Goal: Information Seeking & Learning: Learn about a topic

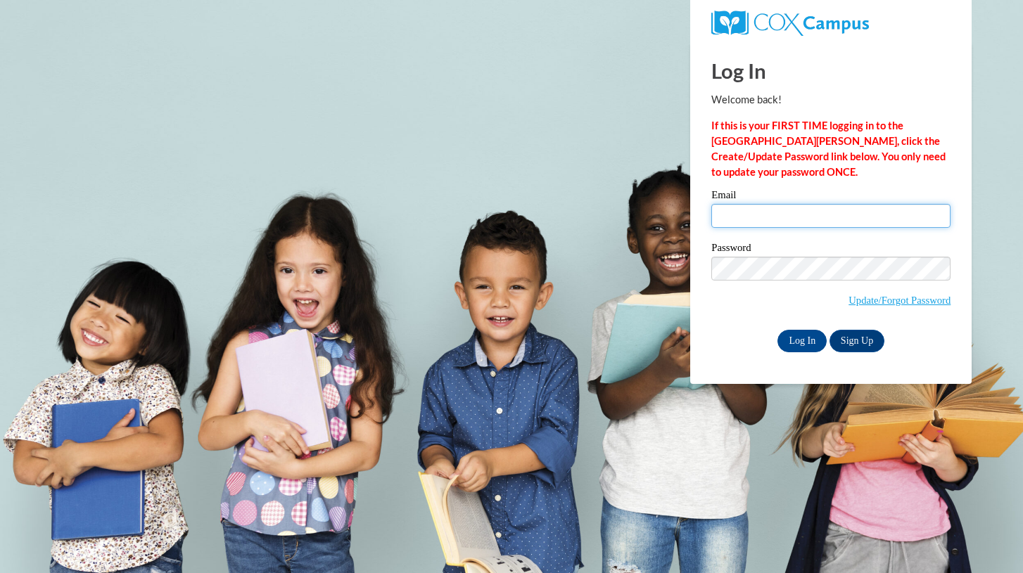
click at [787, 218] on input "Email" at bounding box center [830, 216] width 239 height 24
type input "lahayes2@crimson.ua.edu"
click at [808, 338] on input "Log In" at bounding box center [801, 341] width 49 height 23
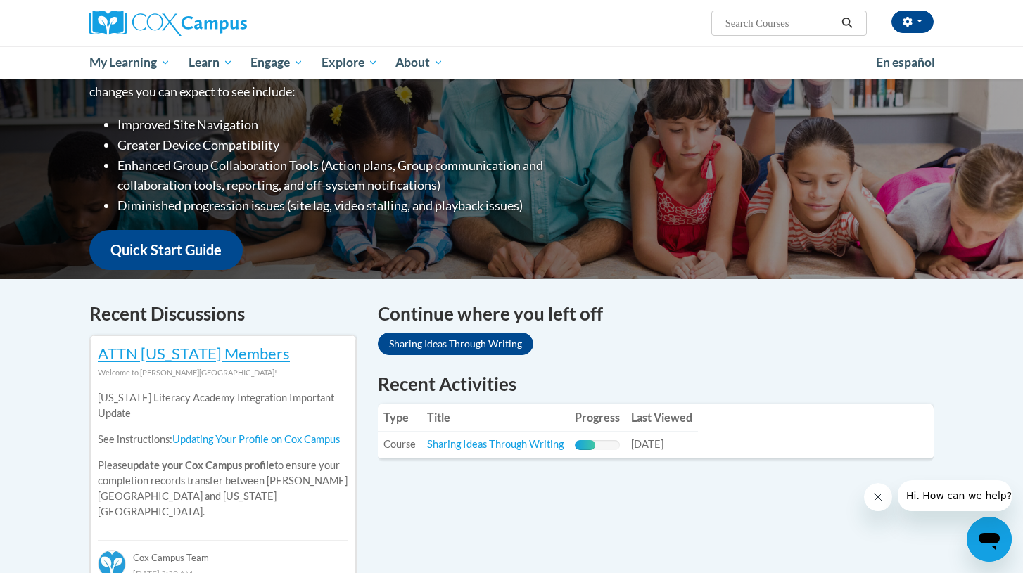
scroll to position [216, 0]
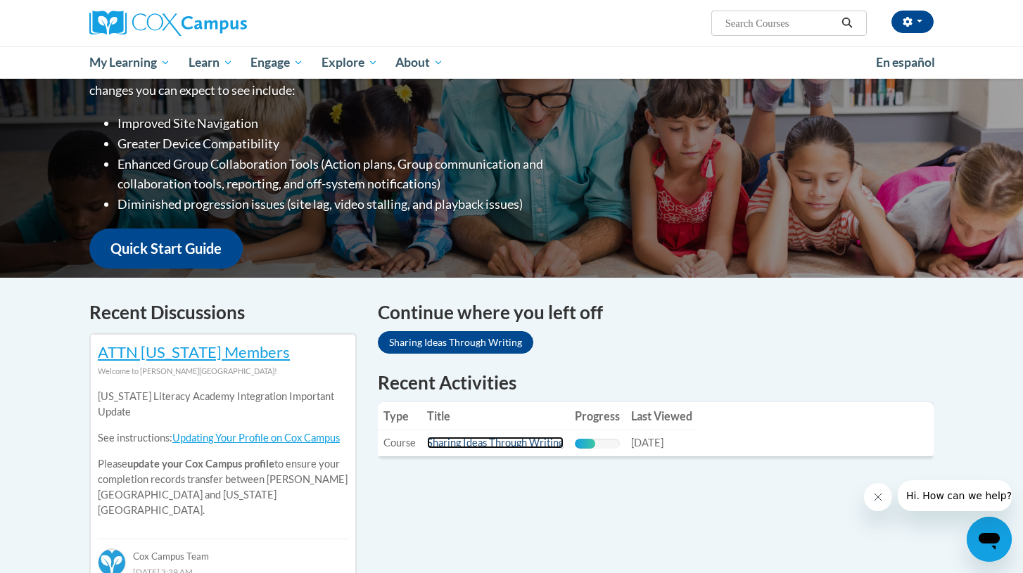
click at [501, 442] on link "Sharing Ideas Through Writing" at bounding box center [495, 443] width 136 height 12
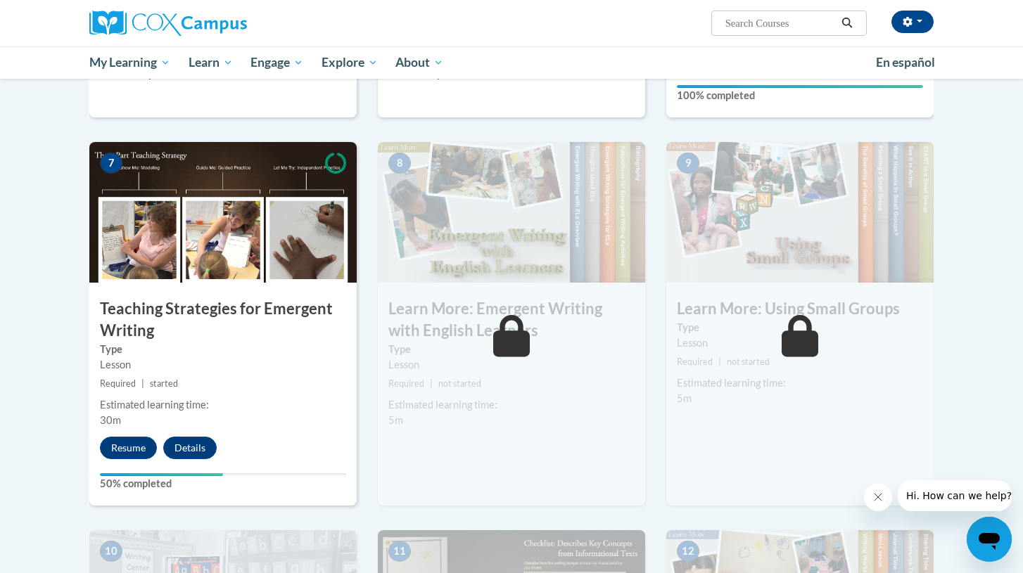
scroll to position [1008, 0]
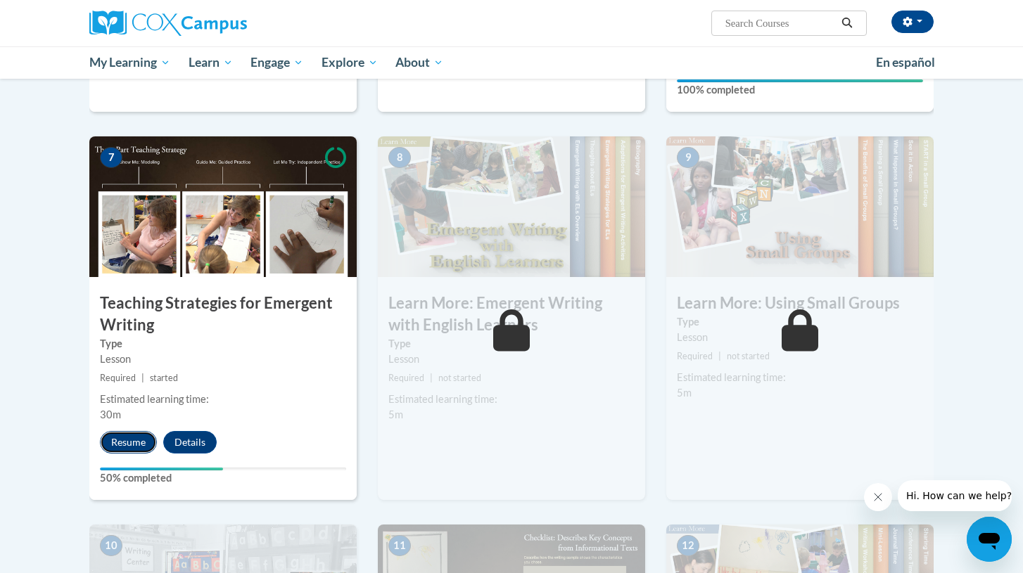
click at [132, 431] on button "Resume" at bounding box center [128, 442] width 57 height 23
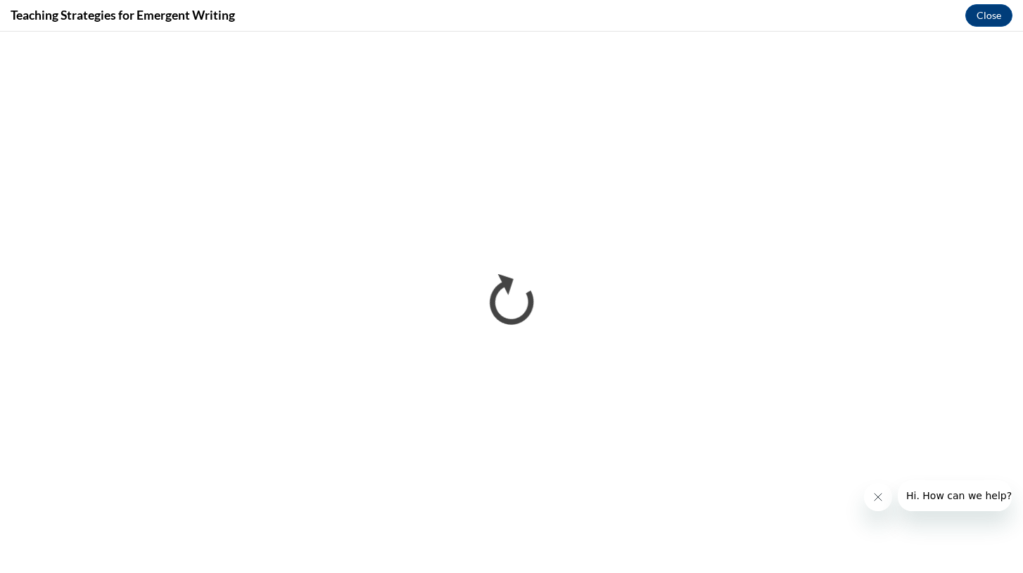
scroll to position [0, 0]
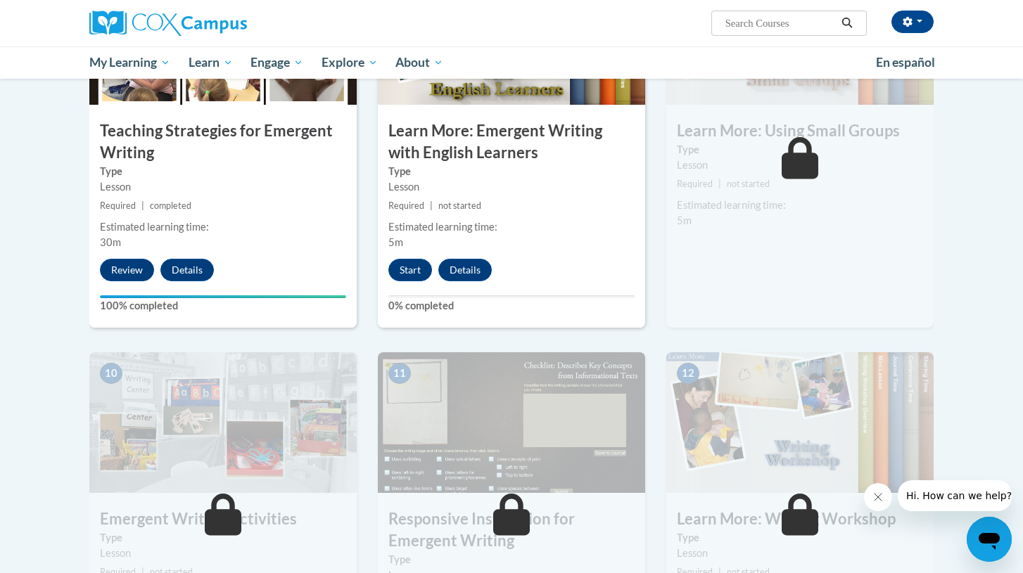
scroll to position [1177, 0]
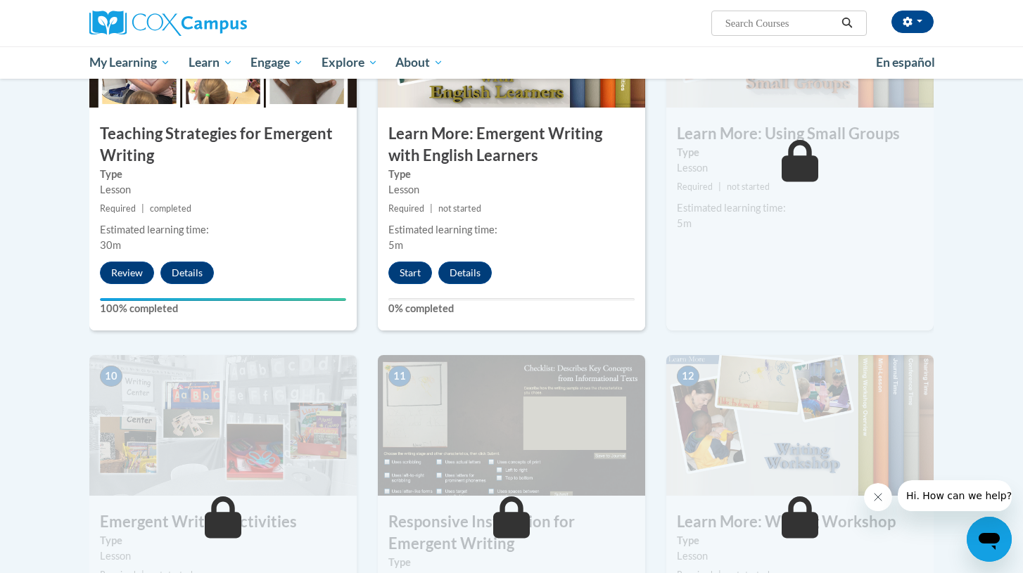
click at [434, 262] on div "Start Details Feedback" at bounding box center [444, 273] width 132 height 23
click at [420, 262] on button "Start" at bounding box center [410, 273] width 44 height 23
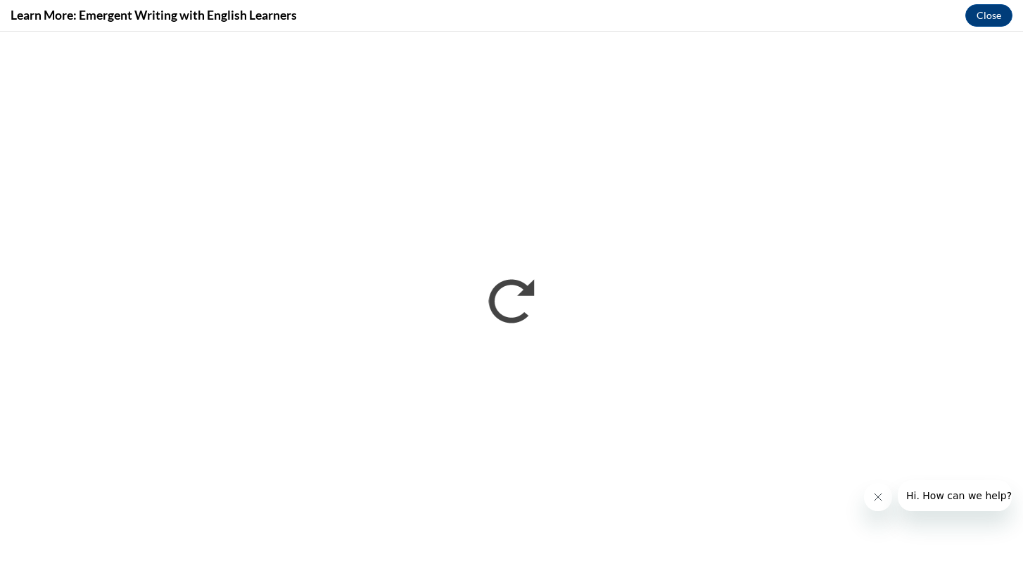
scroll to position [0, 0]
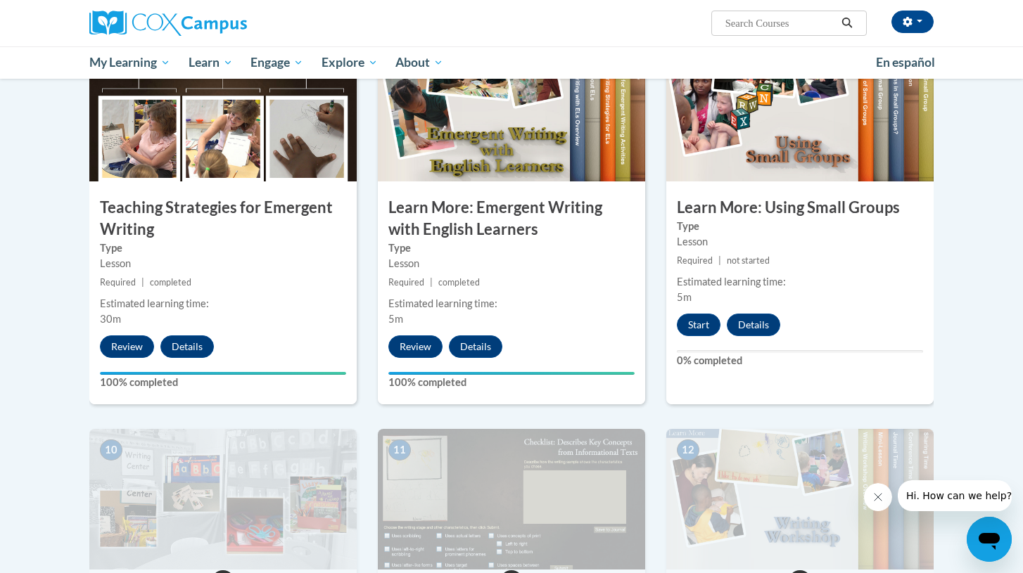
scroll to position [1126, 0]
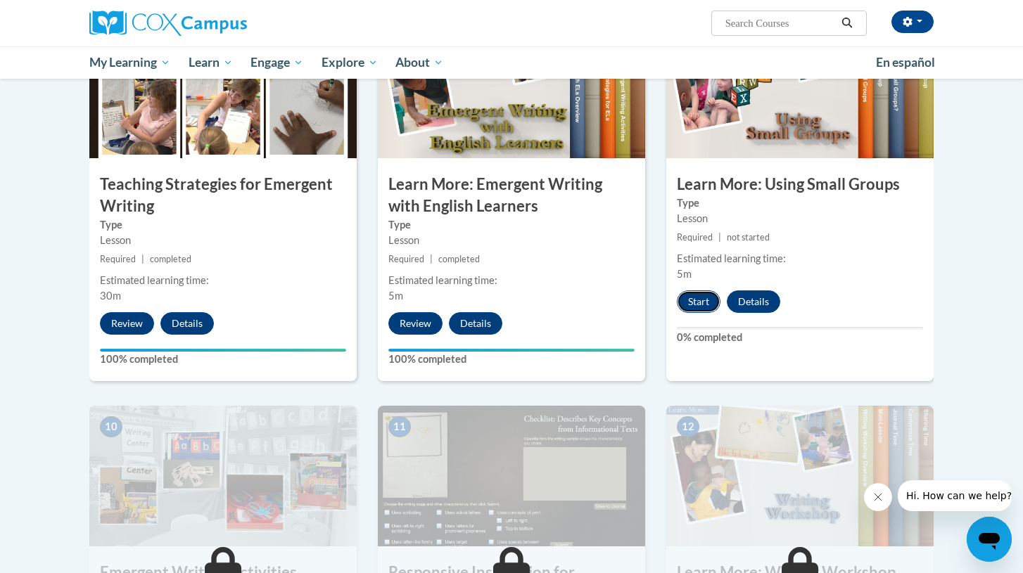
click at [700, 291] on button "Start" at bounding box center [699, 302] width 44 height 23
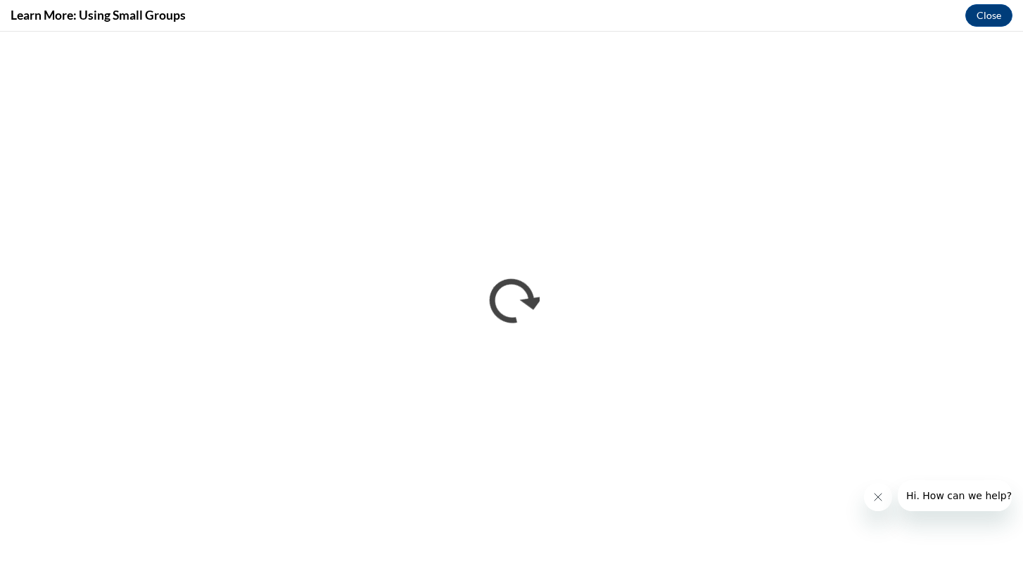
scroll to position [0, 0]
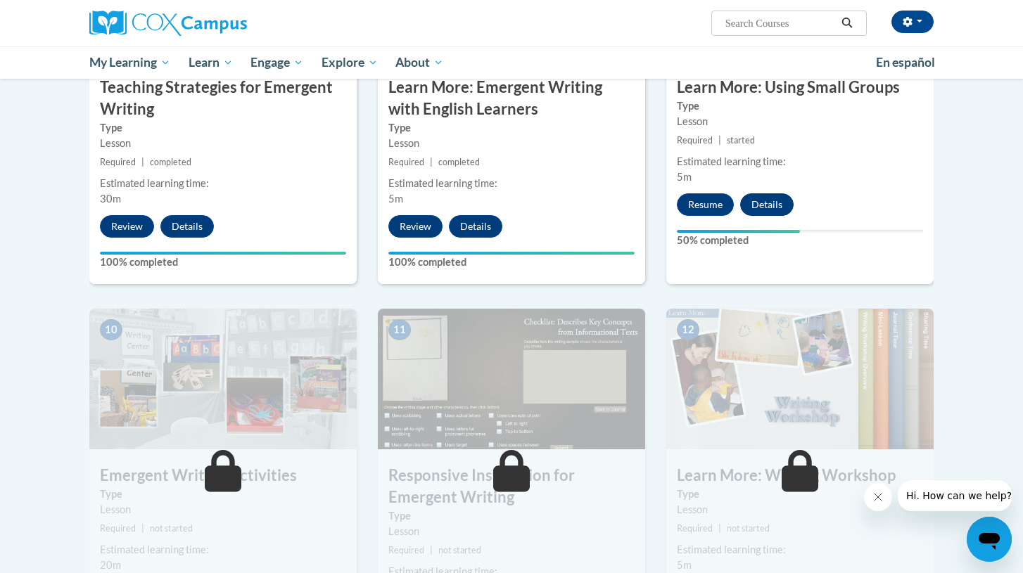
scroll to position [1222, 0]
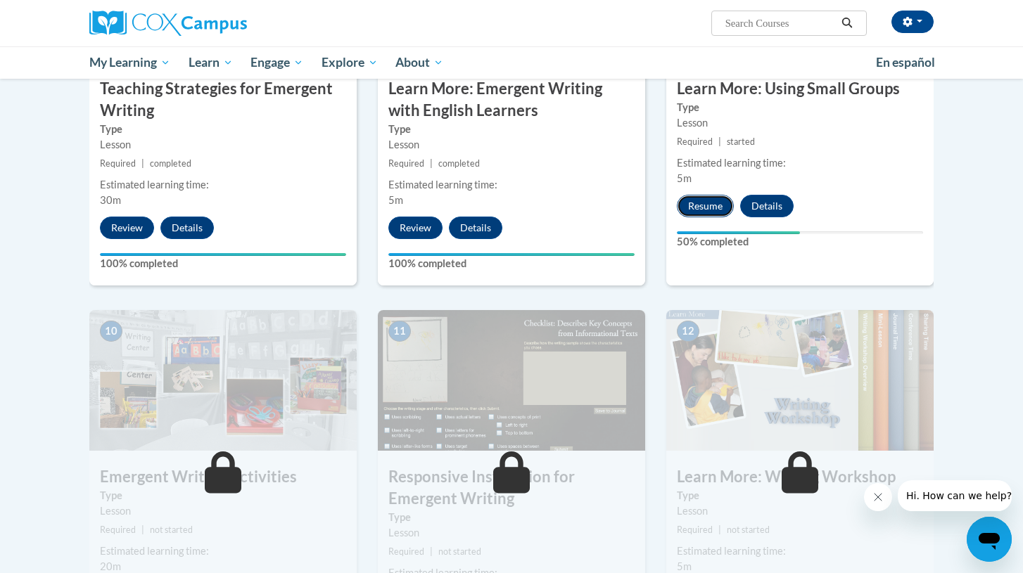
click at [712, 195] on button "Resume" at bounding box center [705, 206] width 57 height 23
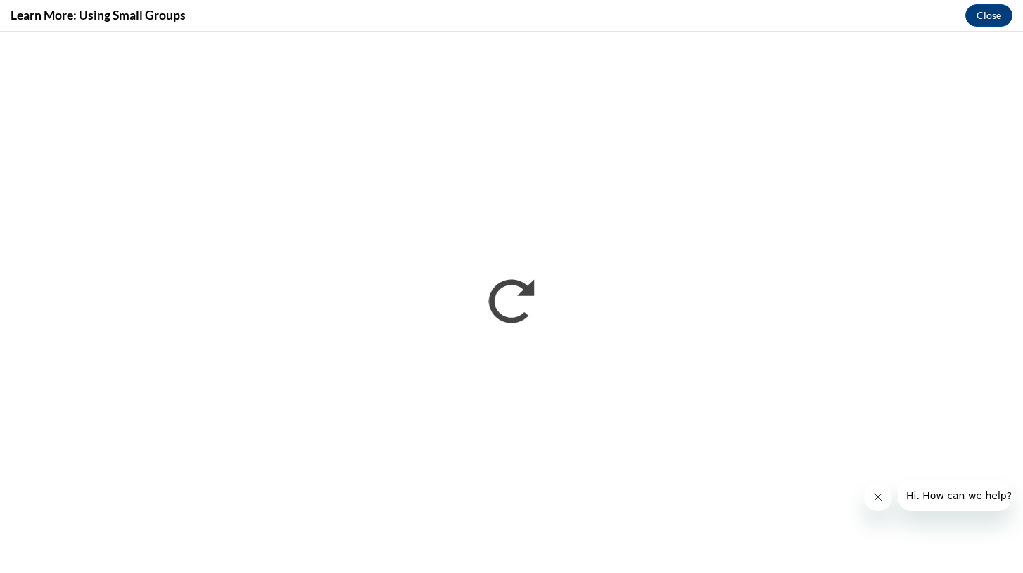
scroll to position [0, 0]
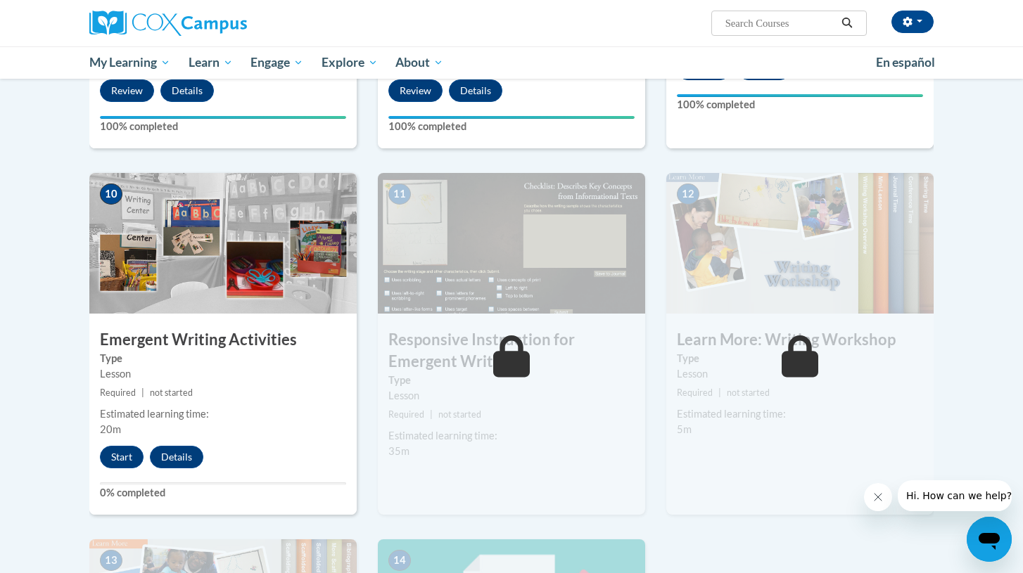
scroll to position [1376, 0]
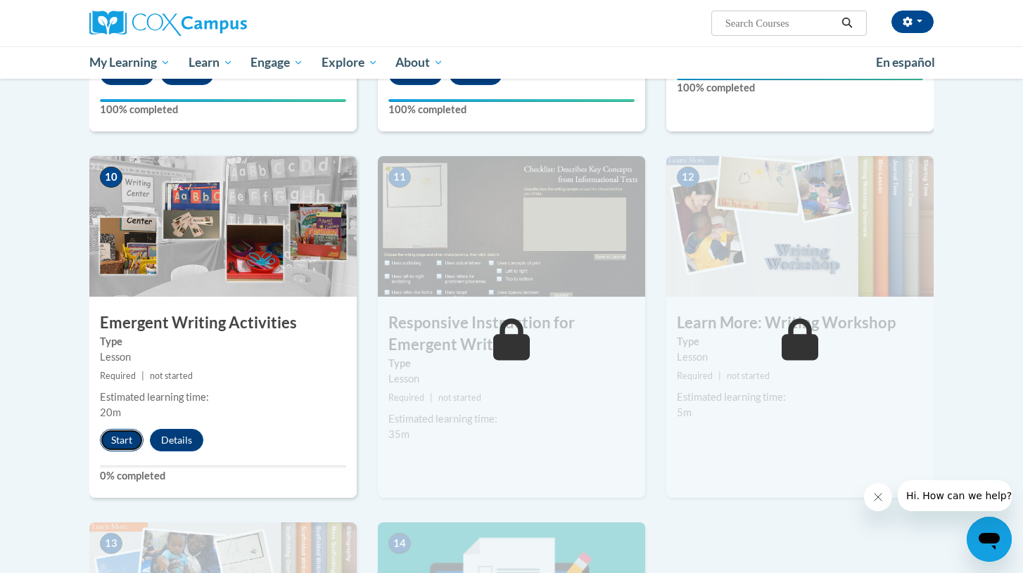
click at [113, 429] on button "Start" at bounding box center [122, 440] width 44 height 23
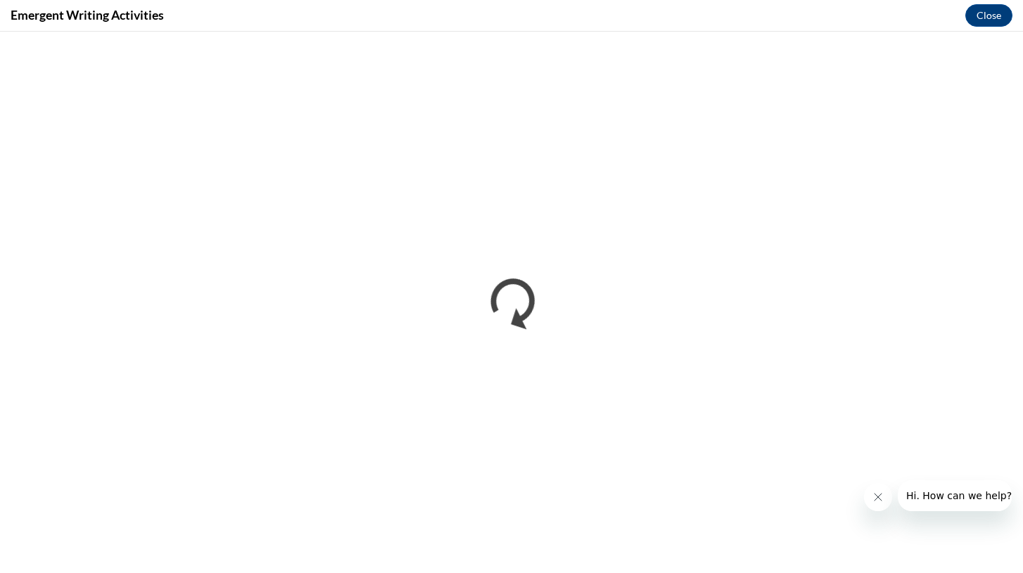
scroll to position [0, 0]
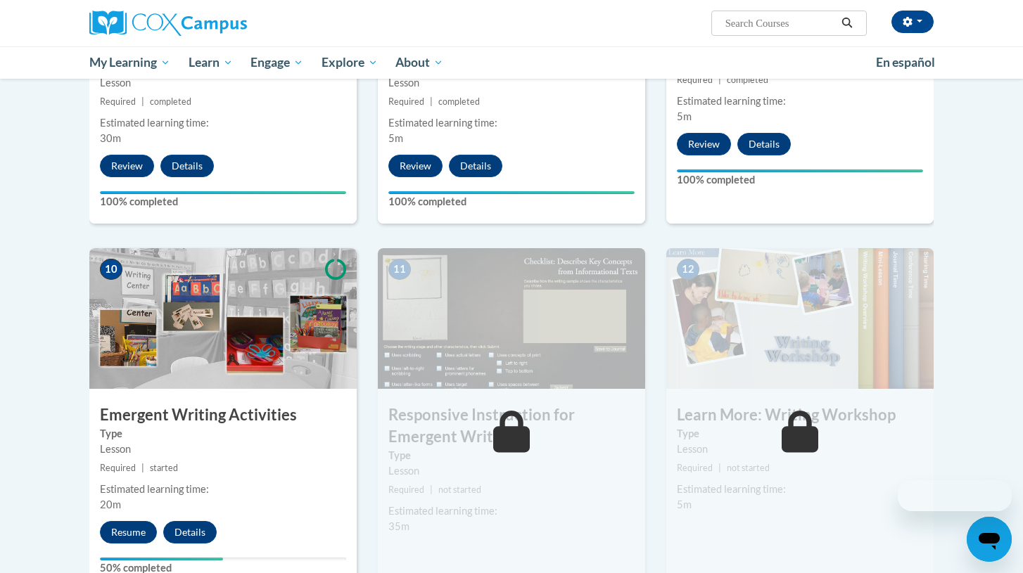
scroll to position [1284, 0]
click at [117, 521] on button "Resume" at bounding box center [128, 532] width 57 height 23
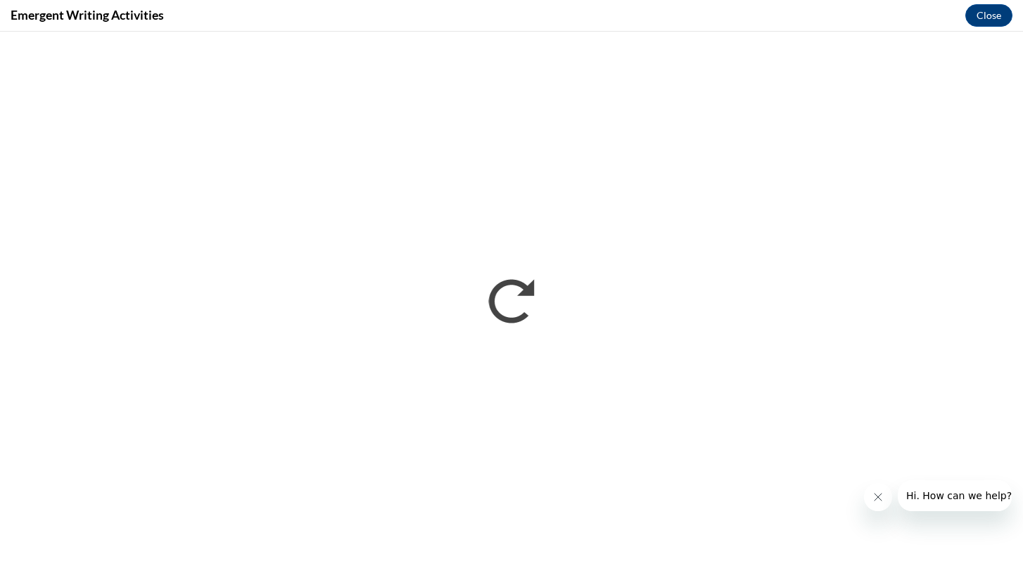
scroll to position [0, 0]
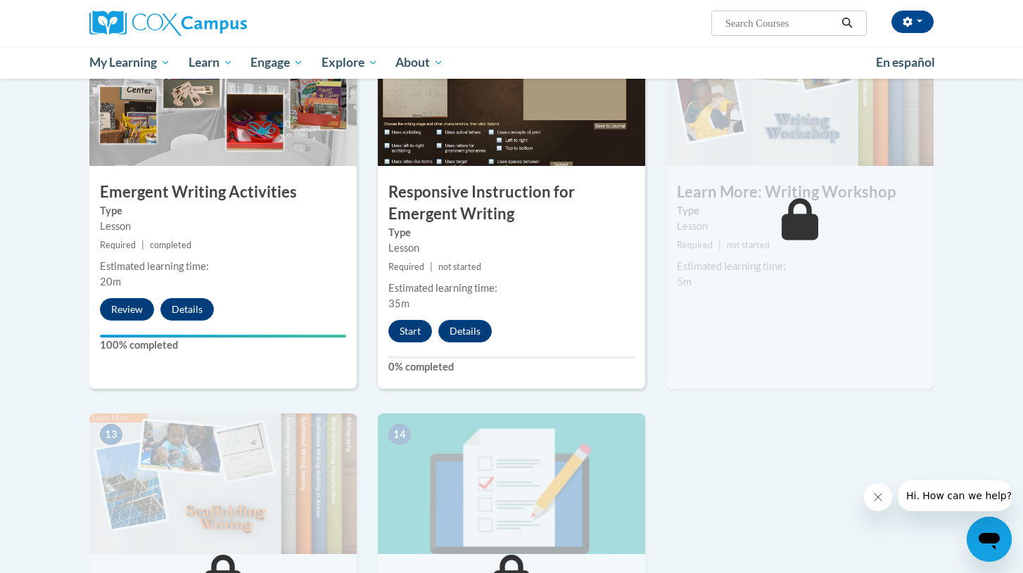
scroll to position [1516, 0]
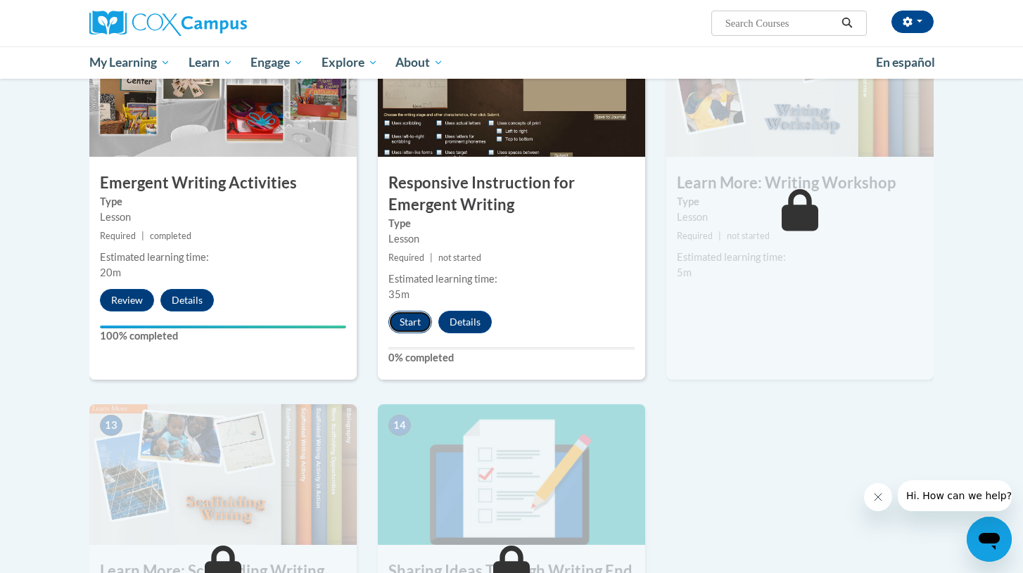
click at [400, 311] on button "Start" at bounding box center [410, 322] width 44 height 23
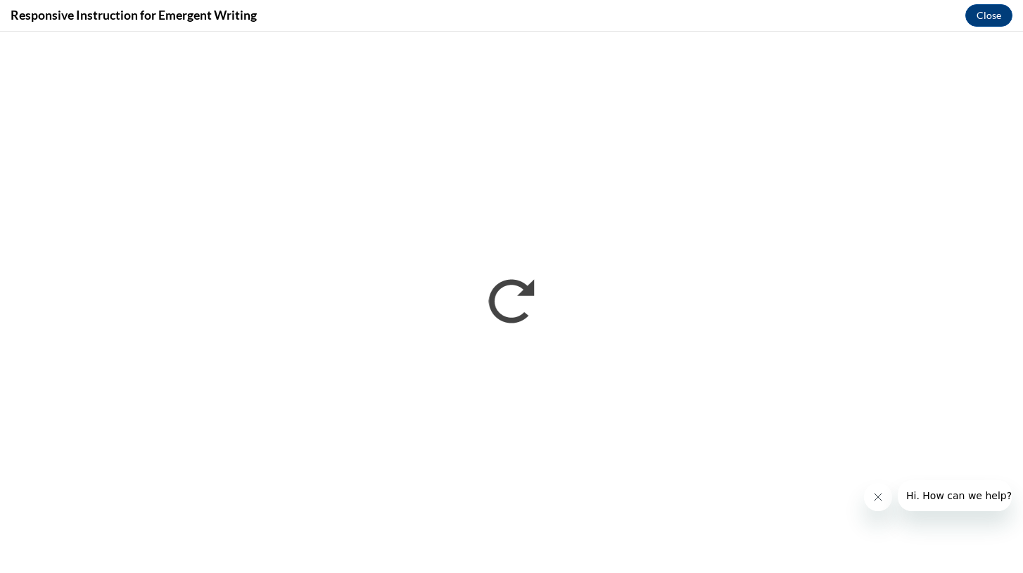
scroll to position [0, 0]
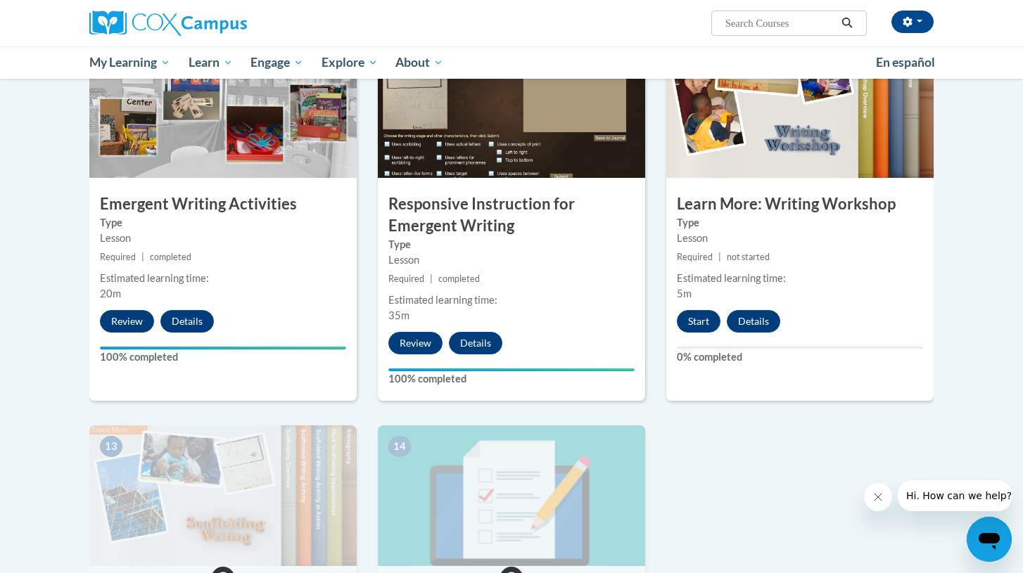
scroll to position [1496, 0]
click at [704, 310] on button "Start" at bounding box center [699, 321] width 44 height 23
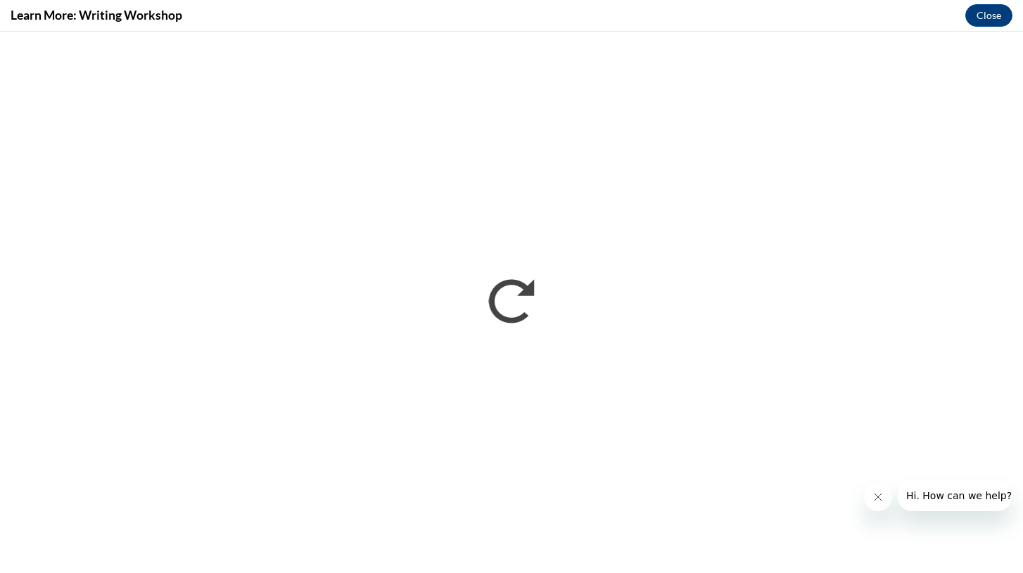
scroll to position [0, 0]
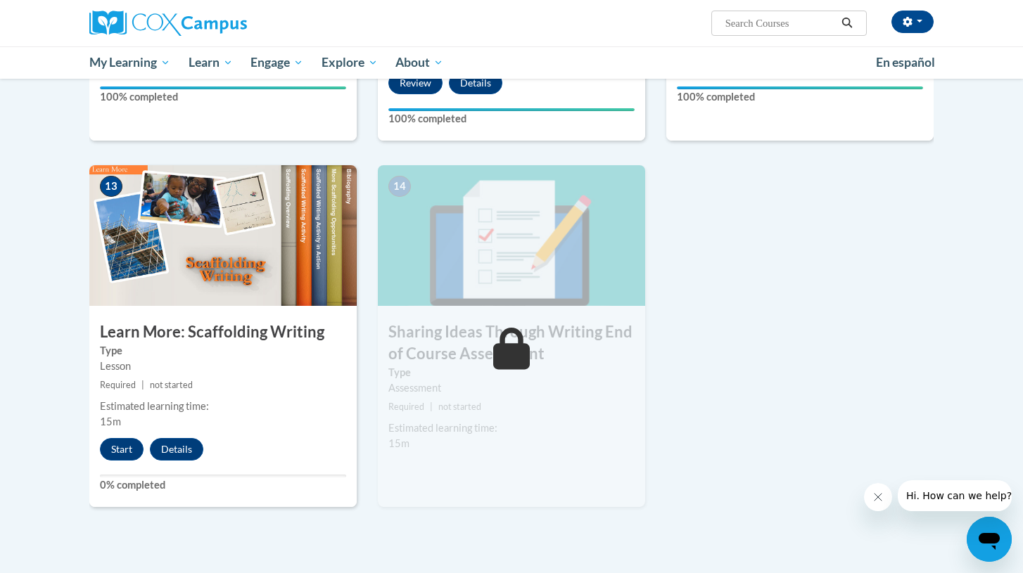
scroll to position [1819, 0]
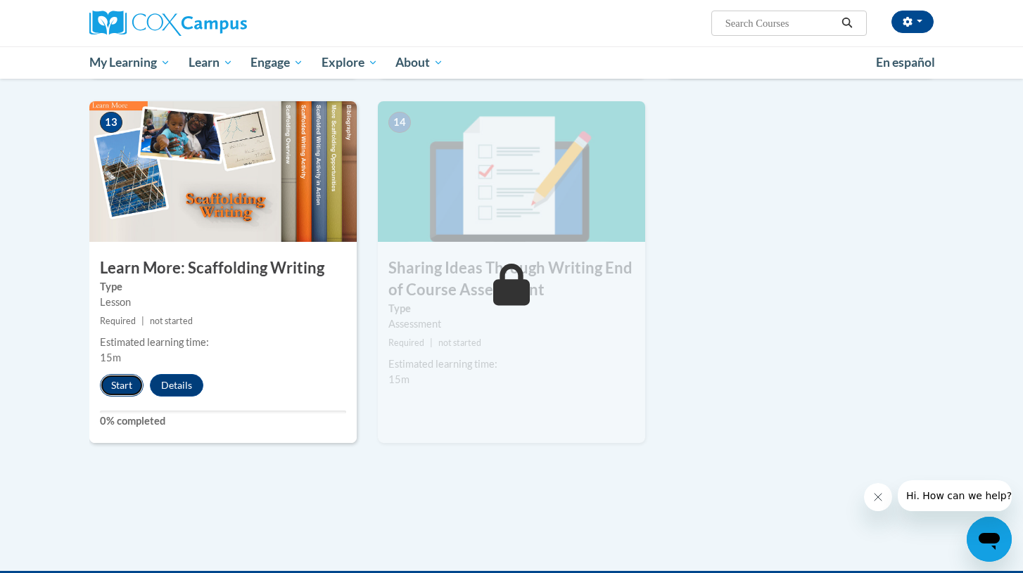
click at [124, 374] on button "Start" at bounding box center [122, 385] width 44 height 23
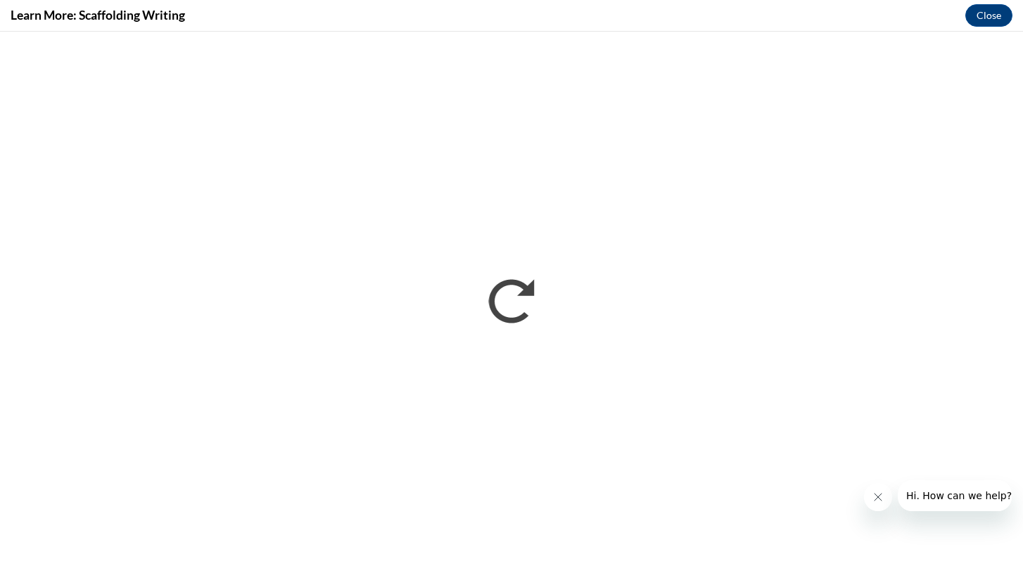
scroll to position [0, 0]
click at [977, 17] on button "Close" at bounding box center [988, 15] width 47 height 23
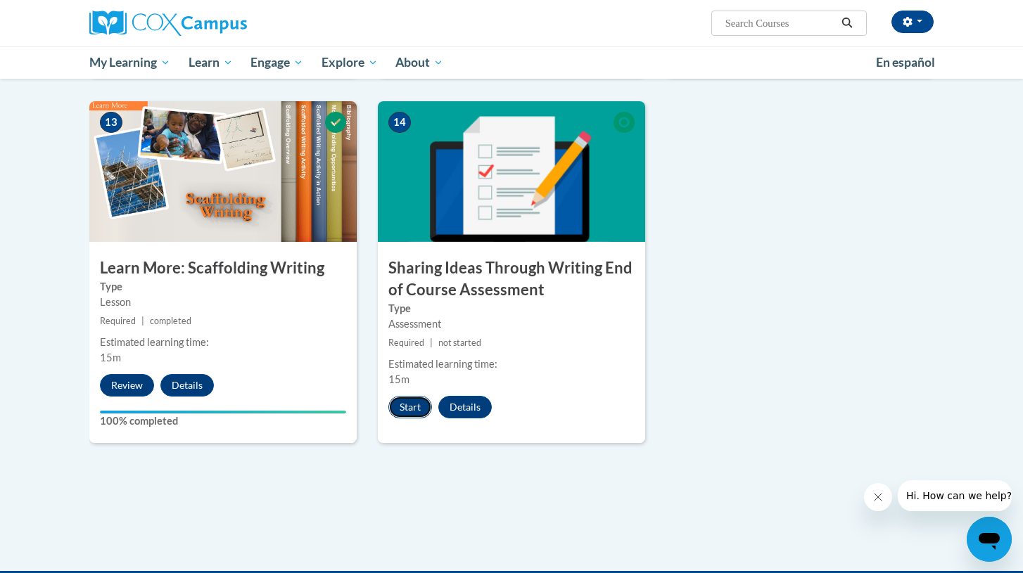
click at [398, 396] on button "Start" at bounding box center [410, 407] width 44 height 23
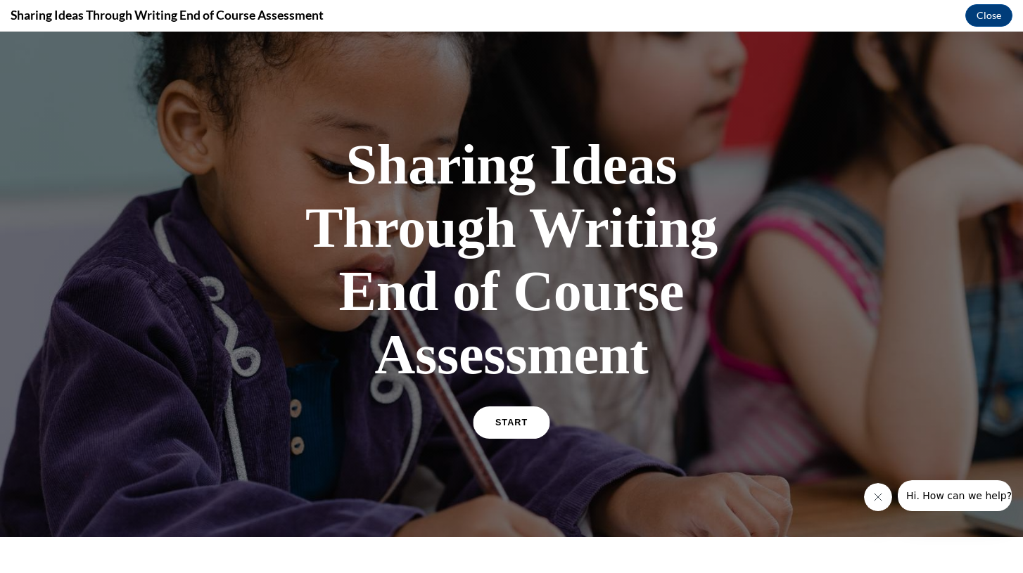
click at [509, 415] on link "START" at bounding box center [511, 423] width 77 height 32
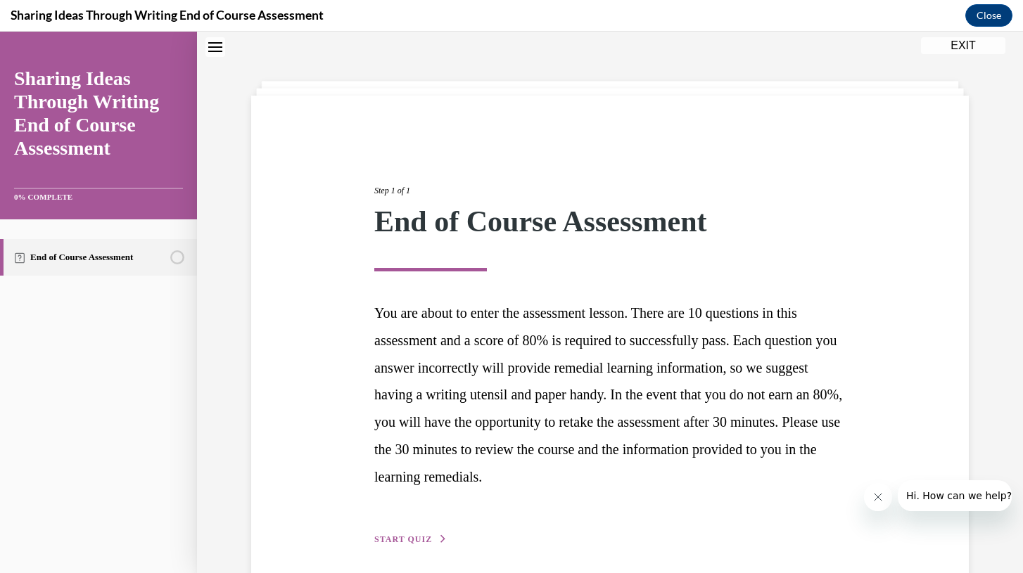
scroll to position [101, 0]
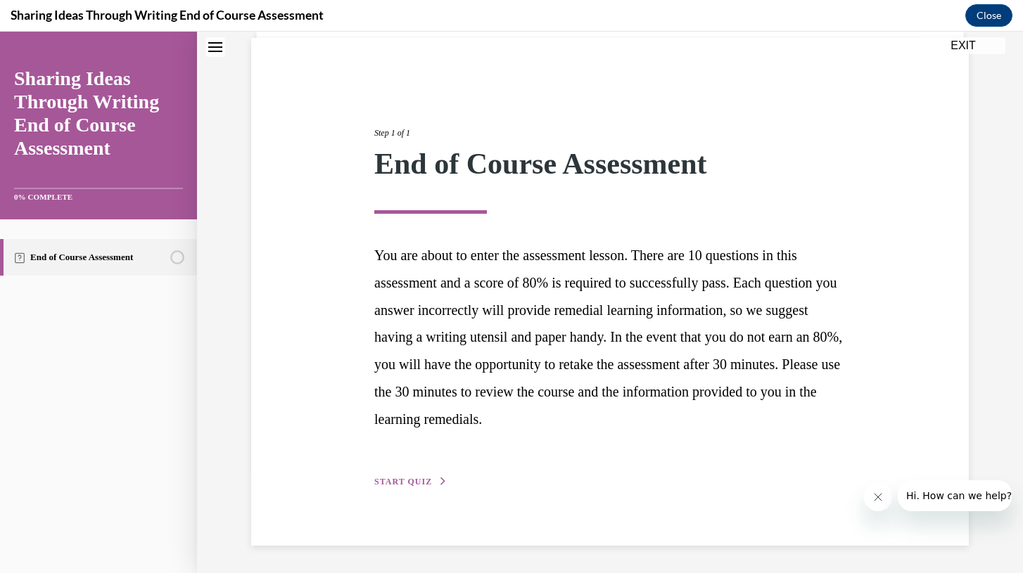
click at [436, 481] on button "START QUIZ" at bounding box center [410, 482] width 73 height 13
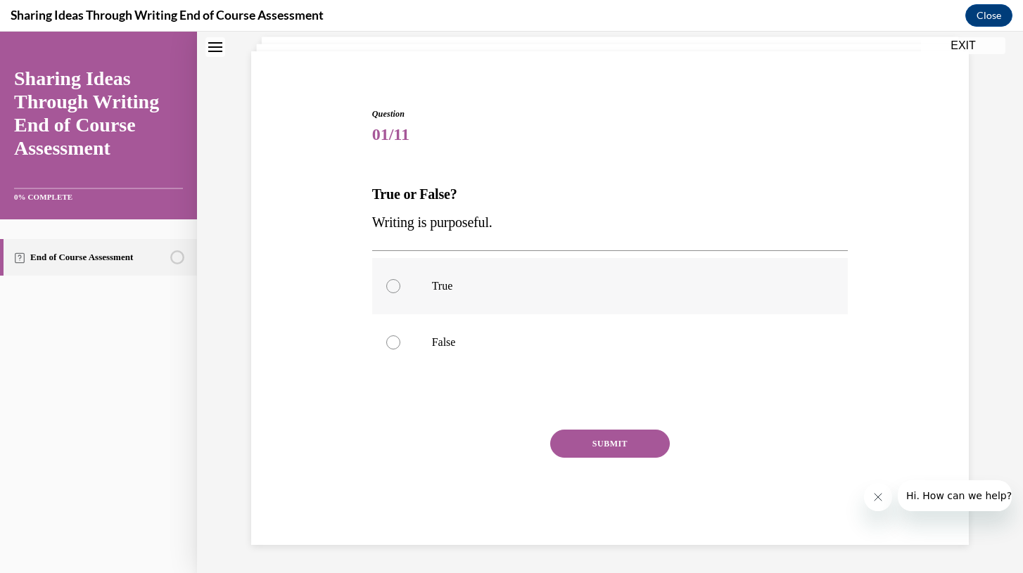
click at [465, 294] on label "True" at bounding box center [610, 286] width 476 height 56
click at [400, 293] on input "True" at bounding box center [393, 286] width 14 height 14
radio input "true"
click at [577, 430] on button "SUBMIT" at bounding box center [610, 444] width 120 height 28
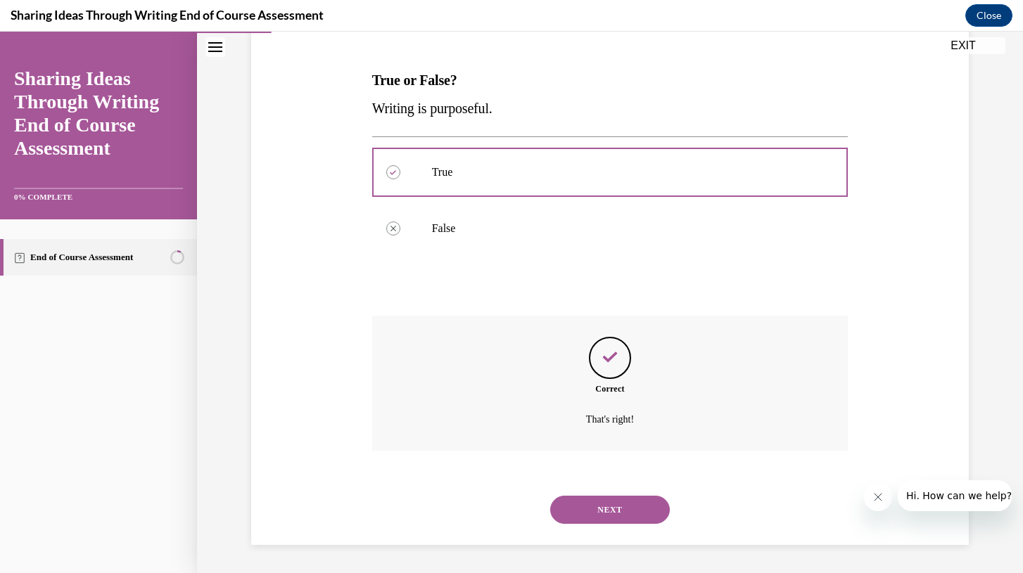
click at [617, 497] on button "NEXT" at bounding box center [610, 510] width 120 height 28
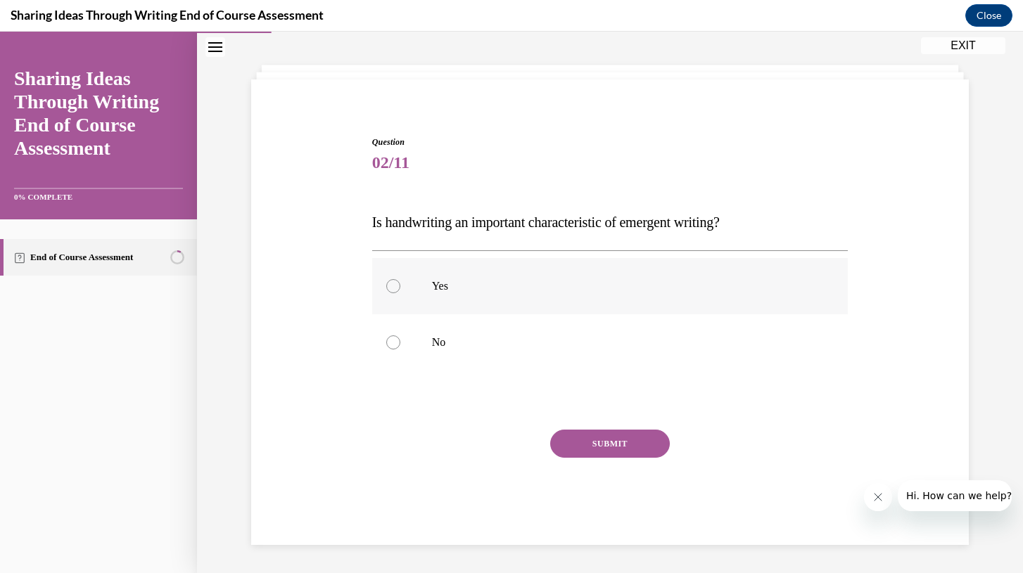
click at [520, 295] on label "Yes" at bounding box center [610, 286] width 476 height 56
click at [400, 293] on input "Yes" at bounding box center [393, 286] width 14 height 14
radio input "true"
click at [576, 444] on button "SUBMIT" at bounding box center [610, 444] width 120 height 28
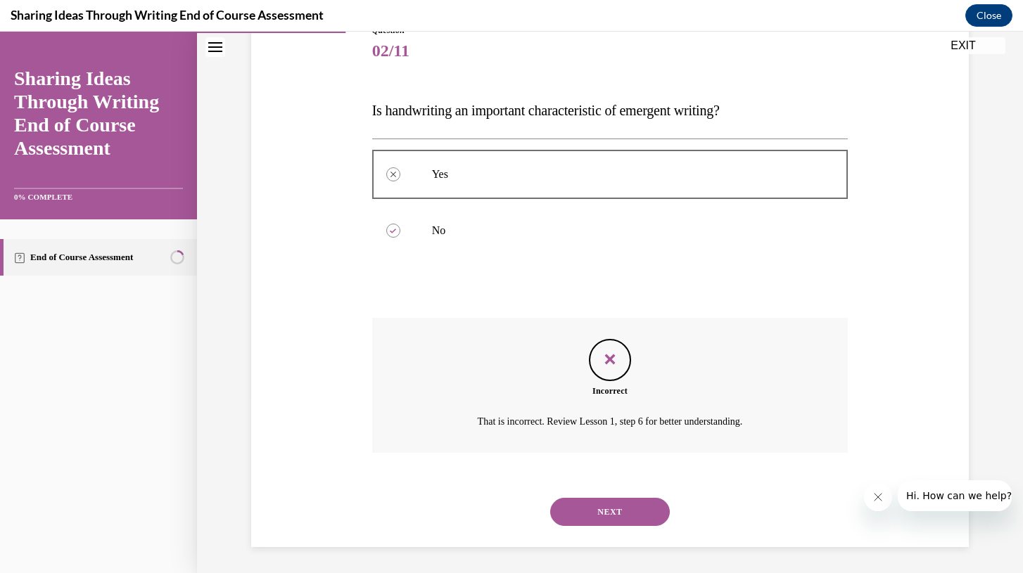
scroll to position [174, 0]
click at [590, 504] on button "NEXT" at bounding box center [610, 510] width 120 height 28
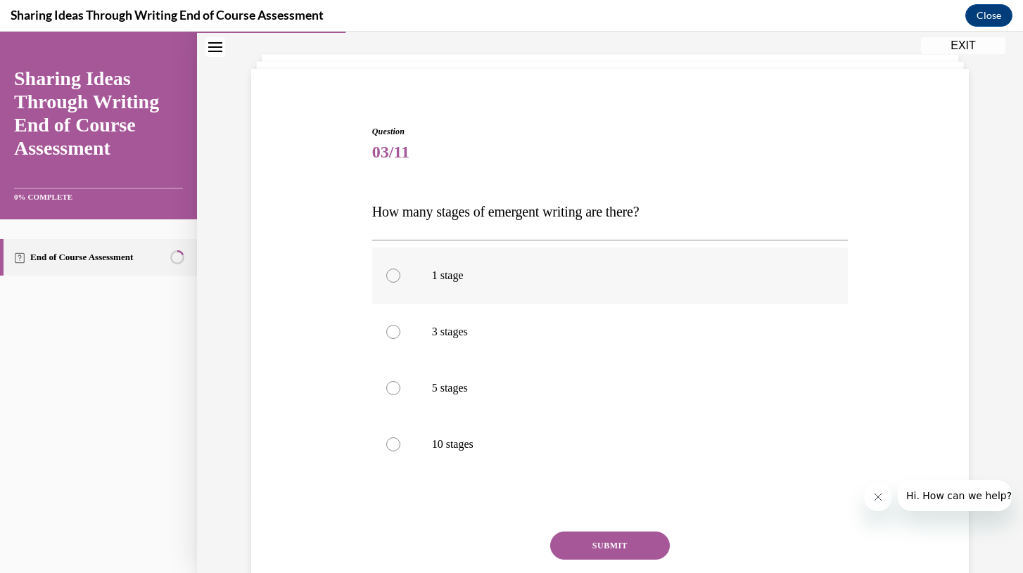
scroll to position [72, 0]
click at [512, 336] on p "3 stages" at bounding box center [622, 331] width 381 height 14
click at [400, 336] on input "3 stages" at bounding box center [393, 331] width 14 height 14
radio input "true"
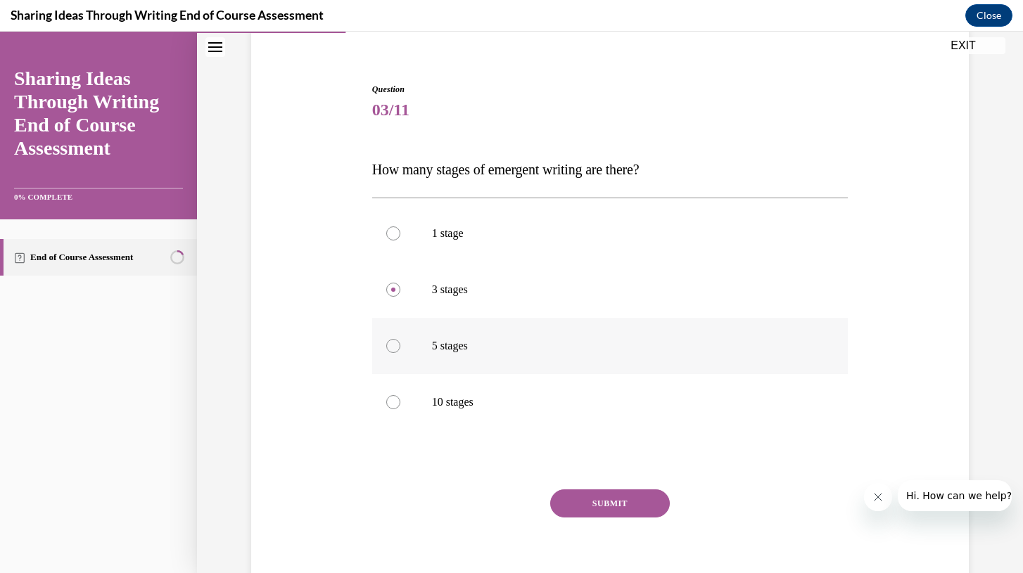
scroll to position [116, 0]
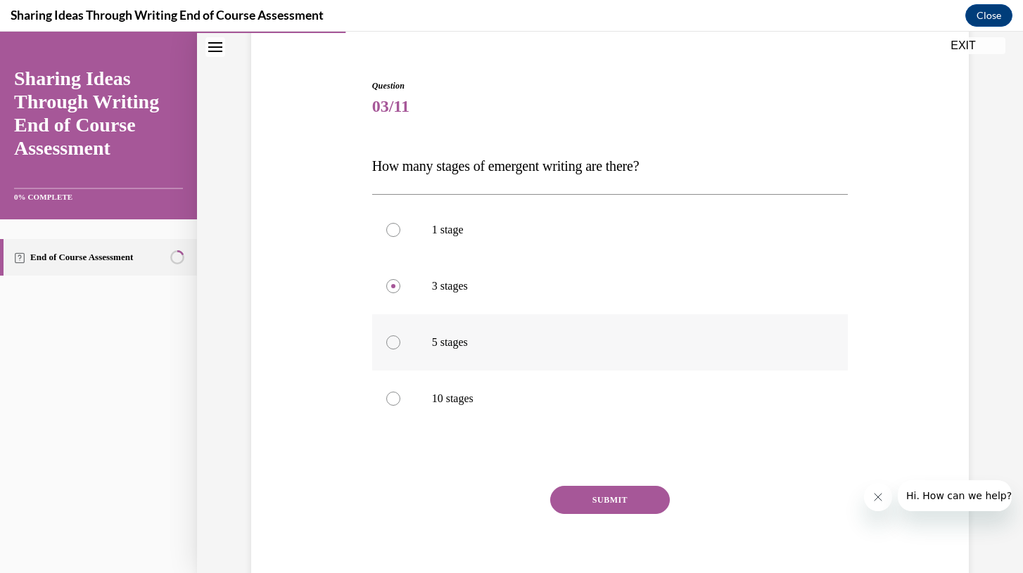
click at [511, 346] on p "5 stages" at bounding box center [622, 343] width 381 height 14
click at [400, 346] on input "5 stages" at bounding box center [393, 343] width 14 height 14
radio input "true"
click at [593, 493] on button "SUBMIT" at bounding box center [610, 500] width 120 height 28
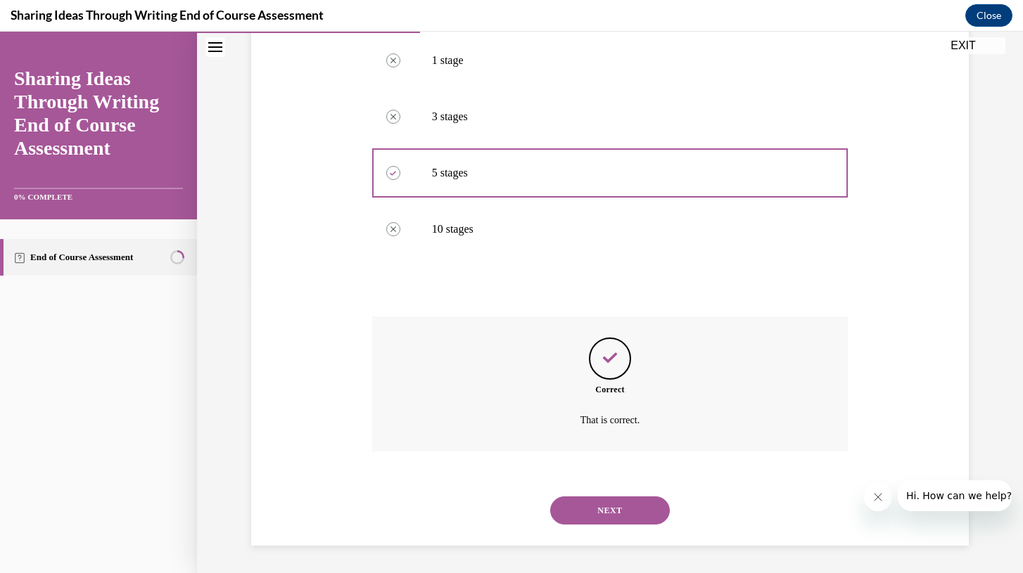
scroll to position [286, 0]
click at [586, 517] on button "NEXT" at bounding box center [610, 510] width 120 height 28
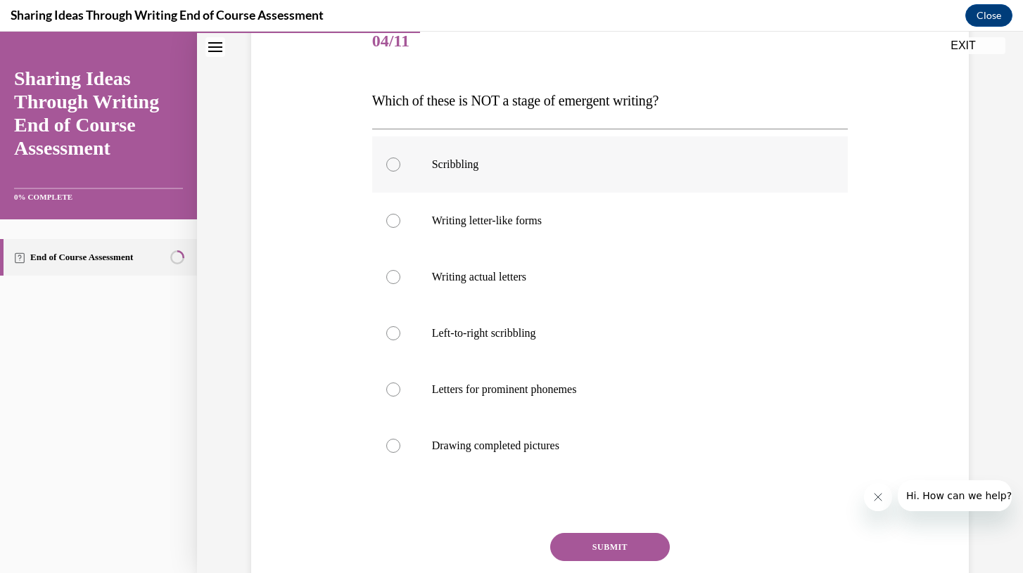
scroll to position [182, 0]
click at [486, 460] on label "Drawing completed pictures" at bounding box center [610, 445] width 476 height 56
click at [400, 452] on input "Drawing completed pictures" at bounding box center [393, 445] width 14 height 14
radio input "true"
click at [584, 539] on button "SUBMIT" at bounding box center [610, 547] width 120 height 28
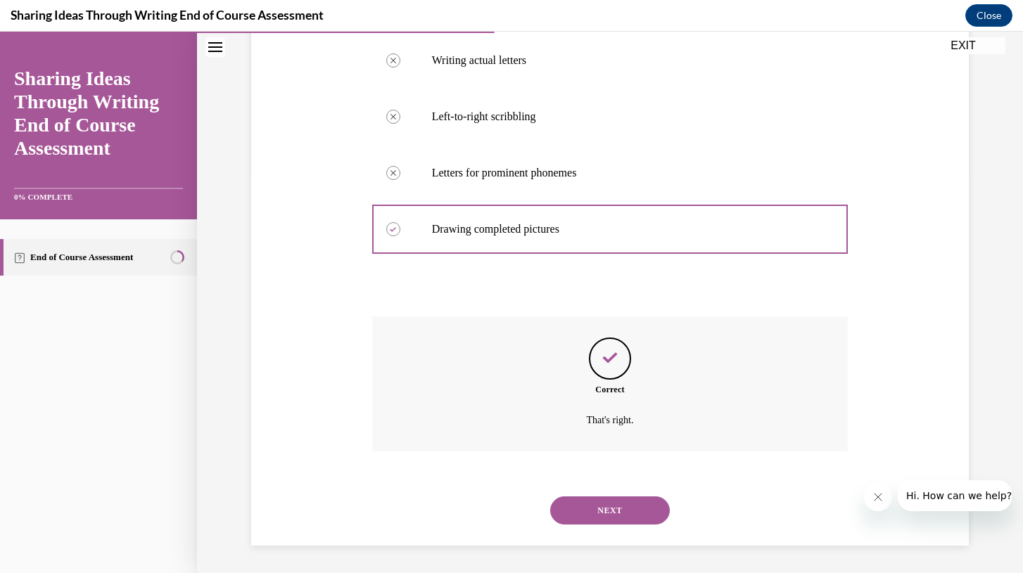
scroll to position [399, 0]
click at [595, 520] on button "NEXT" at bounding box center [610, 510] width 120 height 28
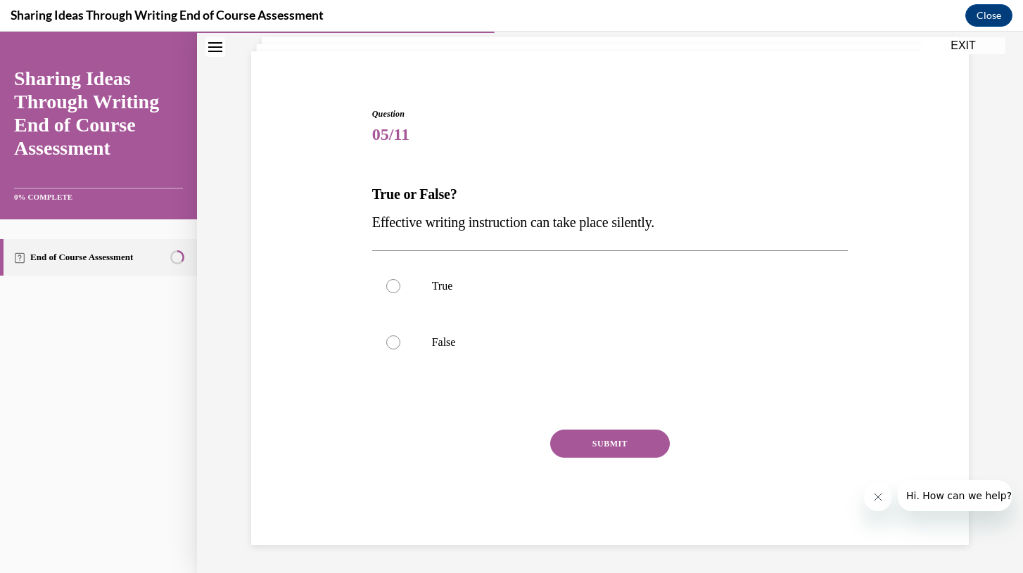
scroll to position [88, 0]
click at [459, 325] on label "False" at bounding box center [610, 343] width 476 height 56
click at [400, 336] on input "False" at bounding box center [393, 343] width 14 height 14
radio input "true"
click at [590, 438] on button "SUBMIT" at bounding box center [610, 444] width 120 height 28
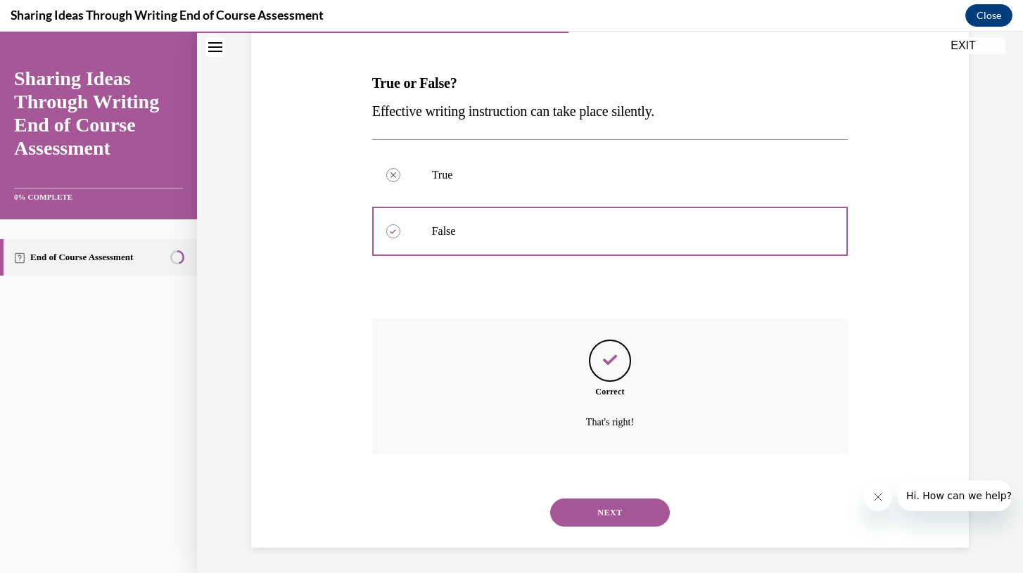
scroll to position [202, 0]
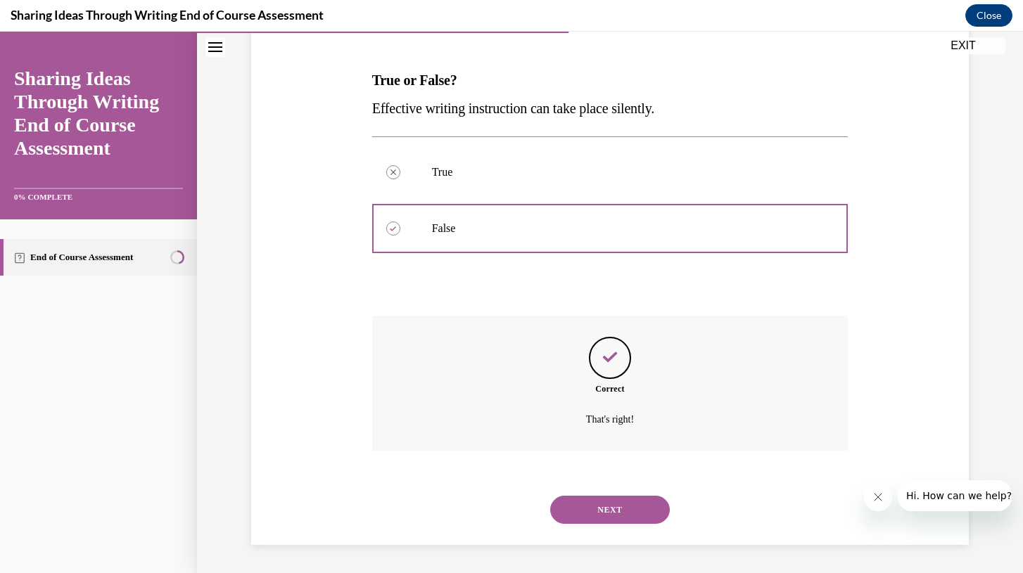
click at [590, 510] on button "NEXT" at bounding box center [610, 510] width 120 height 28
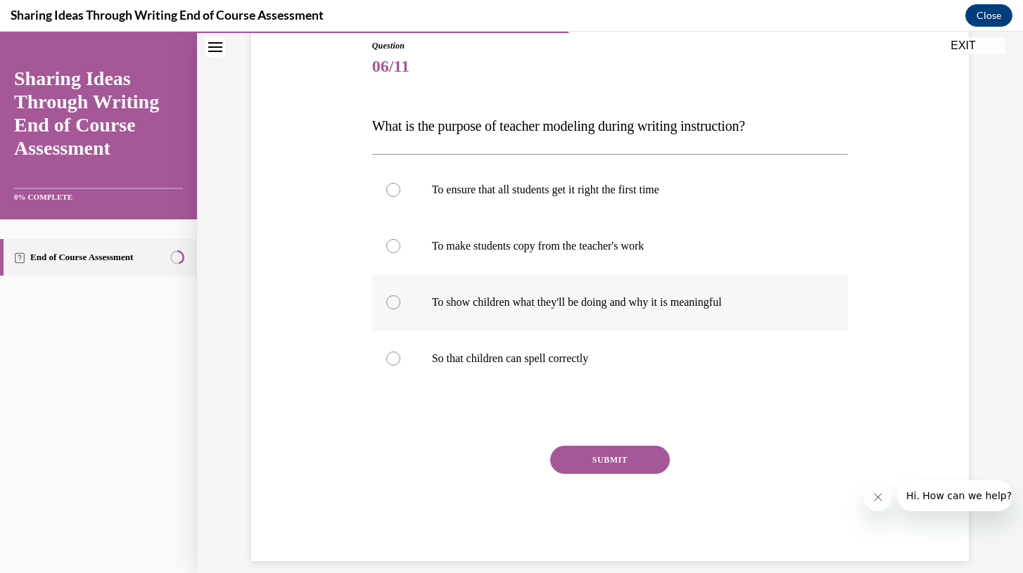
click at [647, 312] on label "To show children what they'll be doing and why it is meaningful" at bounding box center [610, 302] width 476 height 56
click at [400, 310] on input "To show children what they'll be doing and why it is meaningful" at bounding box center [393, 303] width 14 height 14
radio input "true"
click at [605, 449] on button "SUBMIT" at bounding box center [610, 460] width 120 height 28
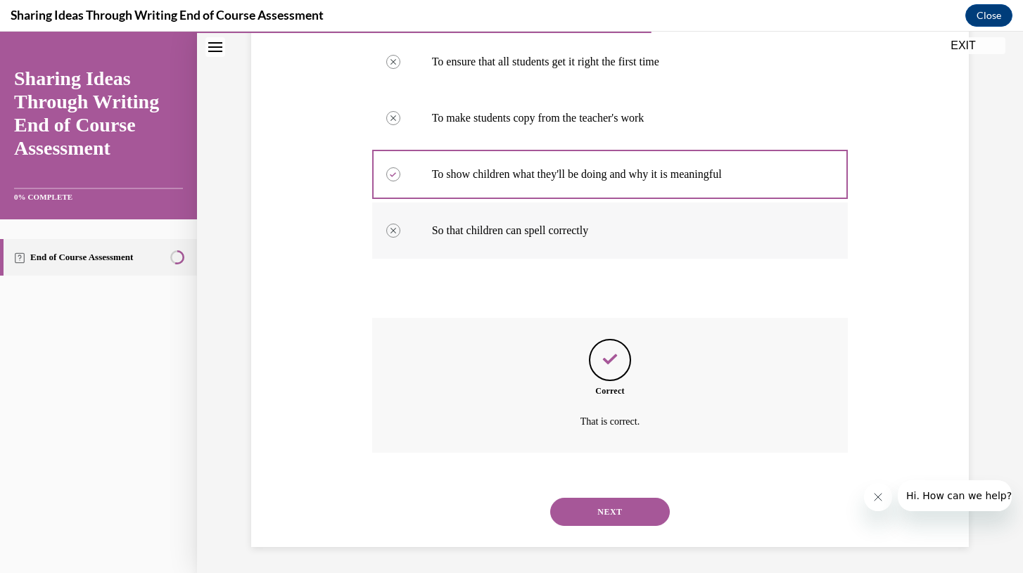
scroll to position [286, 0]
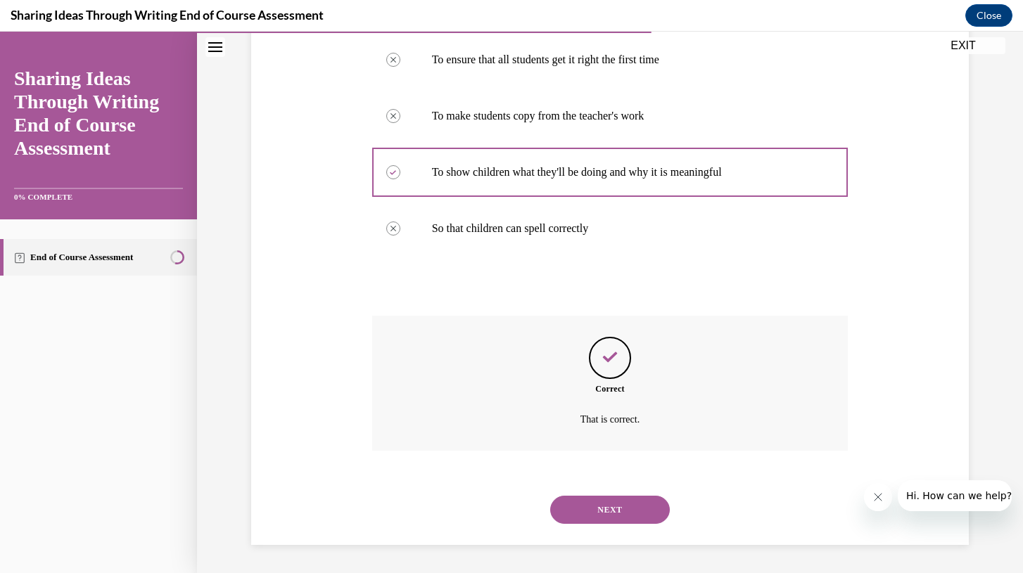
click at [592, 516] on button "NEXT" at bounding box center [610, 510] width 120 height 28
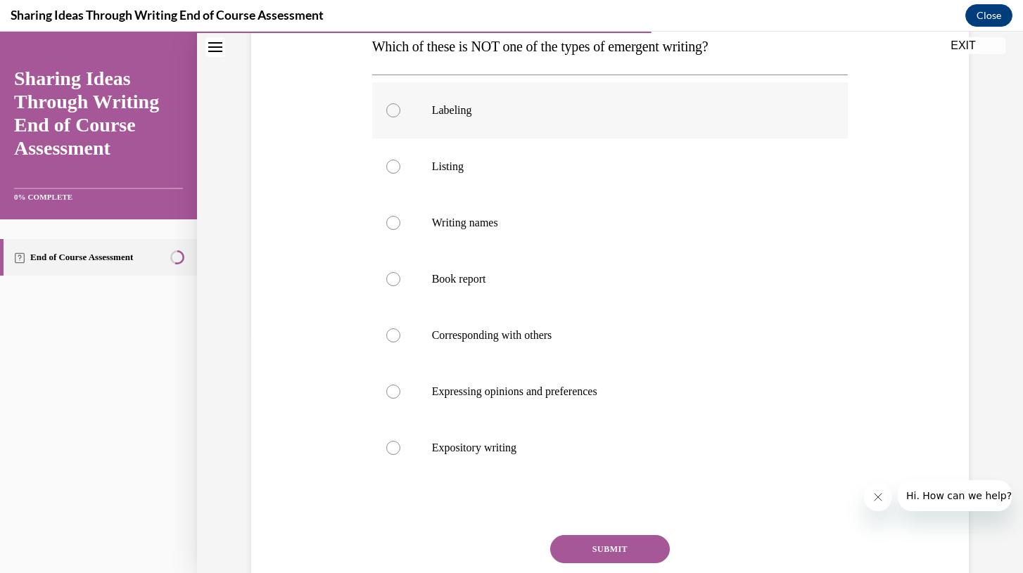
scroll to position [262, 0]
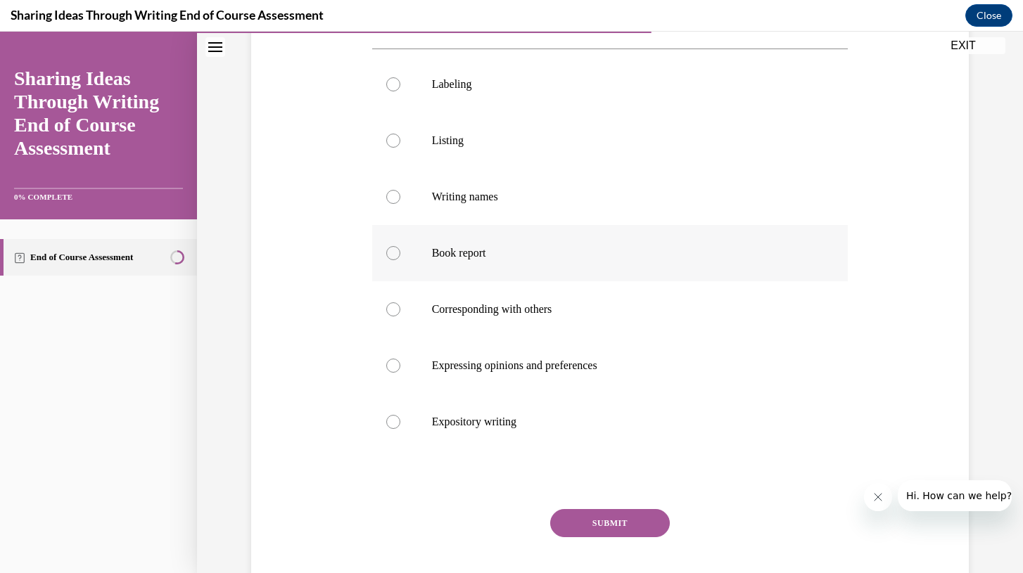
click at [490, 250] on p "Book report" at bounding box center [622, 253] width 381 height 14
click at [400, 250] on input "Book report" at bounding box center [393, 253] width 14 height 14
radio input "true"
click at [584, 530] on button "SUBMIT" at bounding box center [610, 523] width 120 height 28
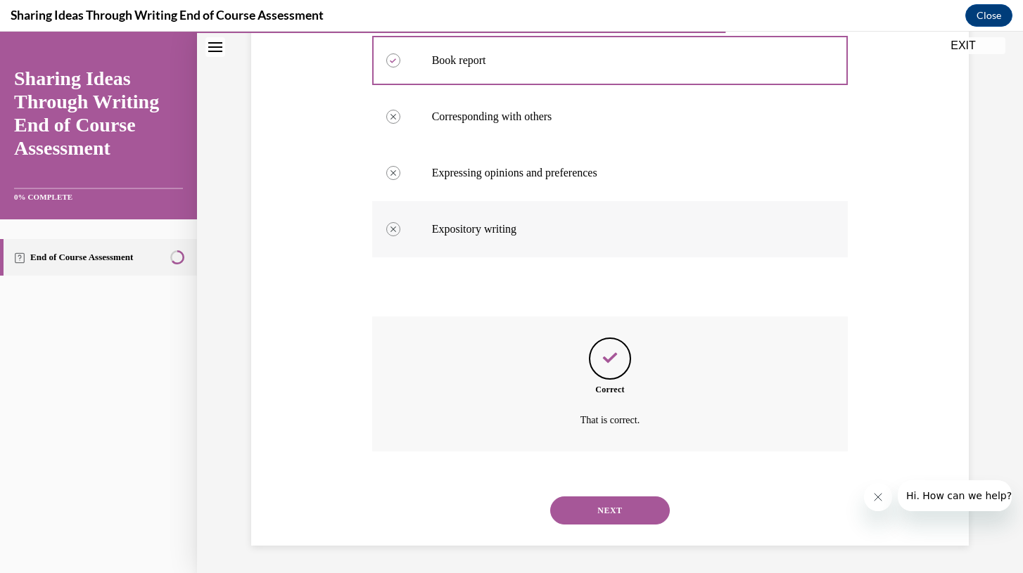
scroll to position [455, 0]
click at [574, 512] on button "NEXT" at bounding box center [610, 510] width 120 height 28
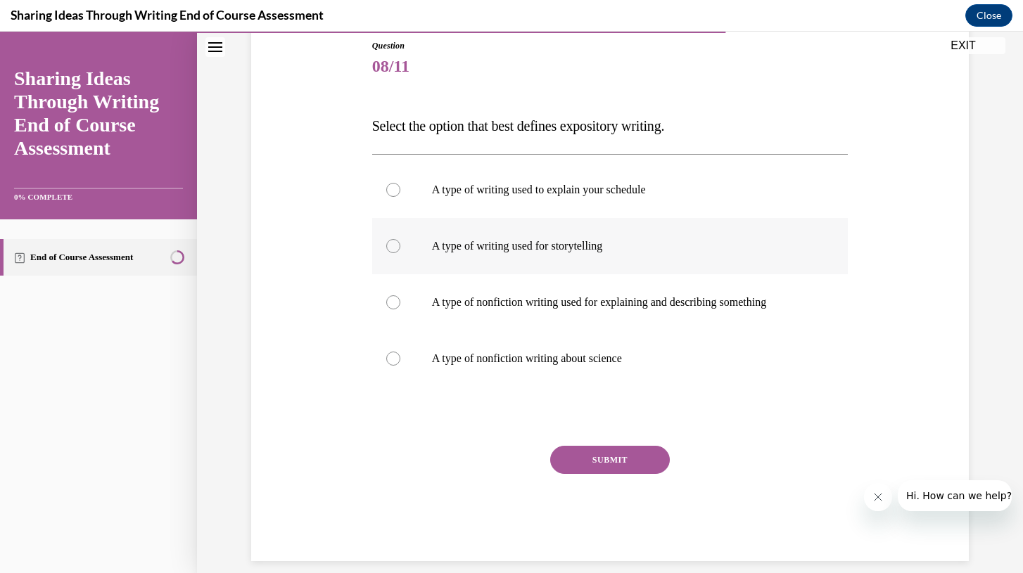
click at [622, 250] on p "A type of writing used for storytelling" at bounding box center [622, 246] width 381 height 14
click at [400, 250] on input "A type of writing used for storytelling" at bounding box center [393, 246] width 14 height 14
radio input "true"
click at [613, 444] on div "Question 08/11 Select the option that best defines expository writing. A type o…" at bounding box center [610, 300] width 476 height 522
click at [606, 457] on button "SUBMIT" at bounding box center [610, 460] width 120 height 28
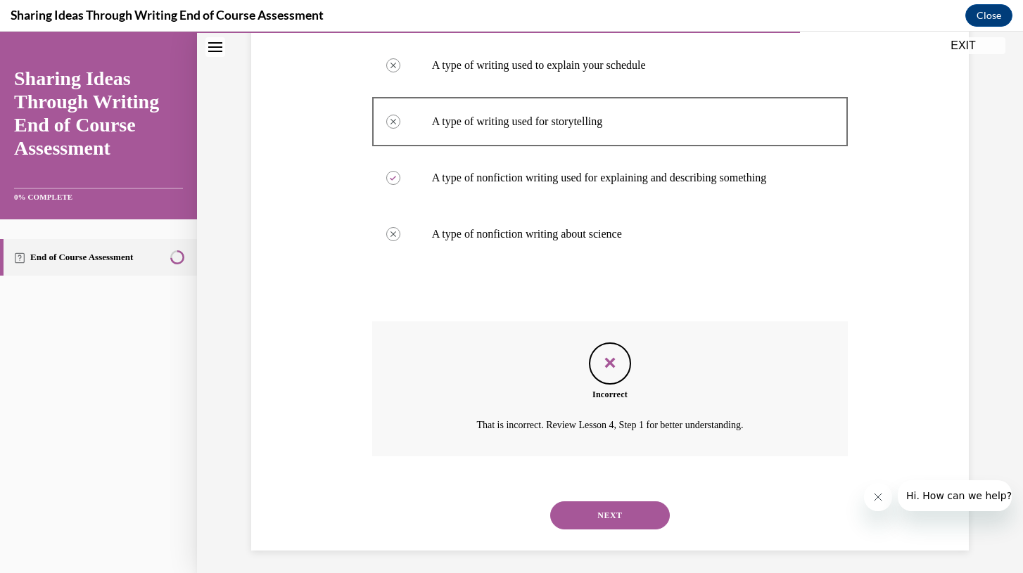
scroll to position [286, 0]
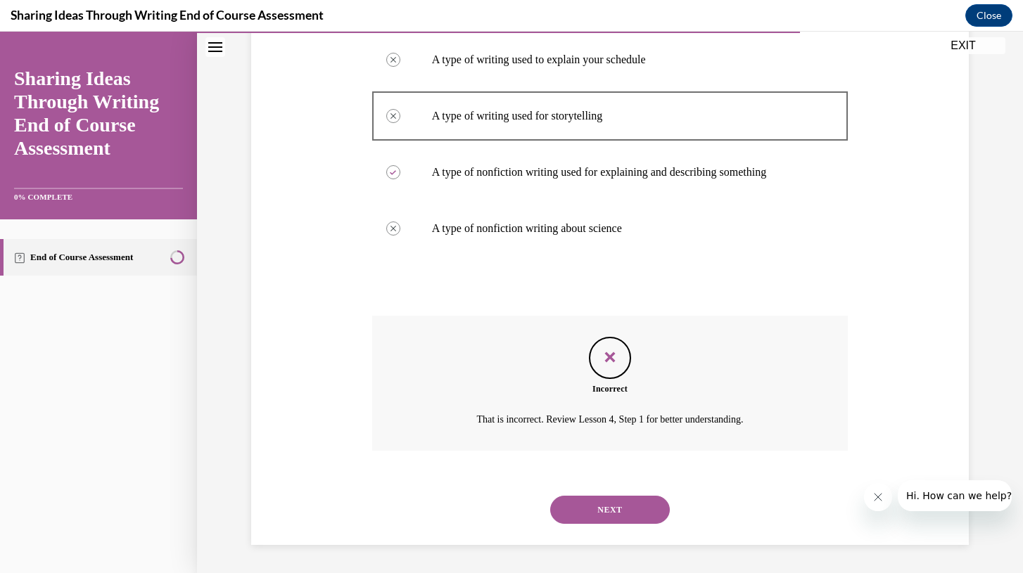
click at [609, 513] on button "NEXT" at bounding box center [610, 510] width 120 height 28
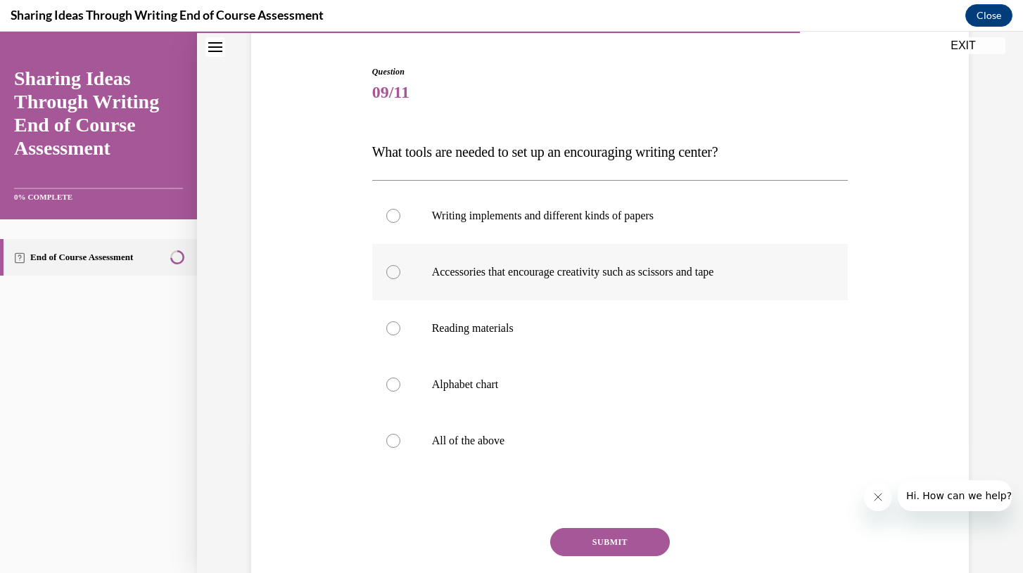
scroll to position [144, 0]
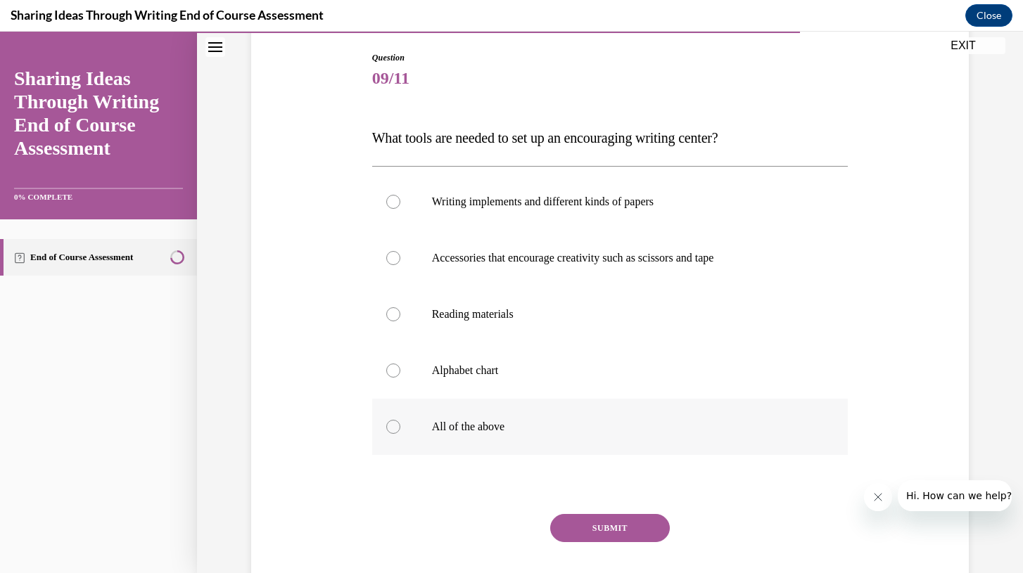
click at [523, 417] on label "All of the above" at bounding box center [610, 427] width 476 height 56
click at [400, 420] on input "All of the above" at bounding box center [393, 427] width 14 height 14
radio input "true"
click at [585, 537] on button "SUBMIT" at bounding box center [610, 528] width 120 height 28
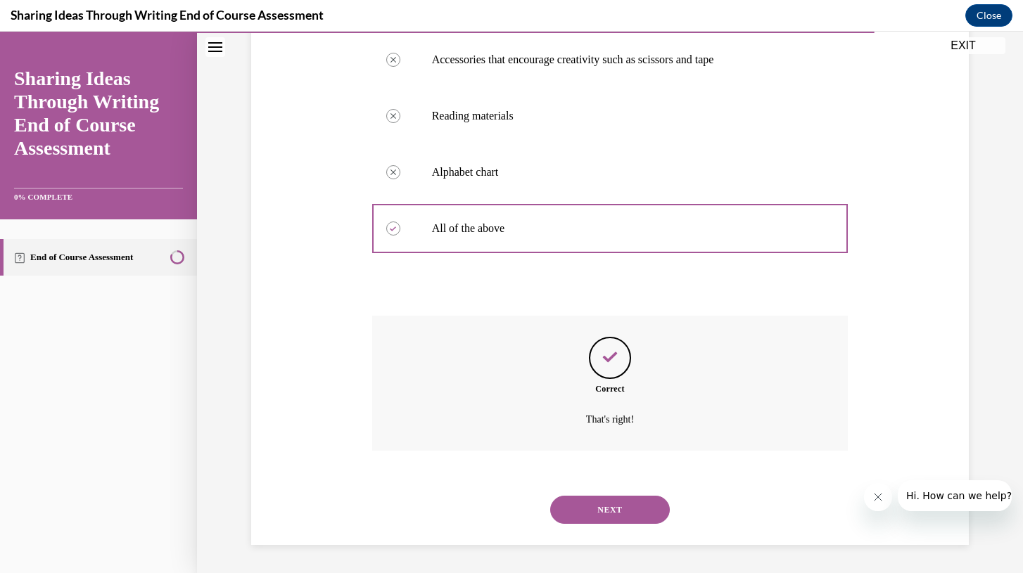
click at [587, 517] on button "NEXT" at bounding box center [610, 510] width 120 height 28
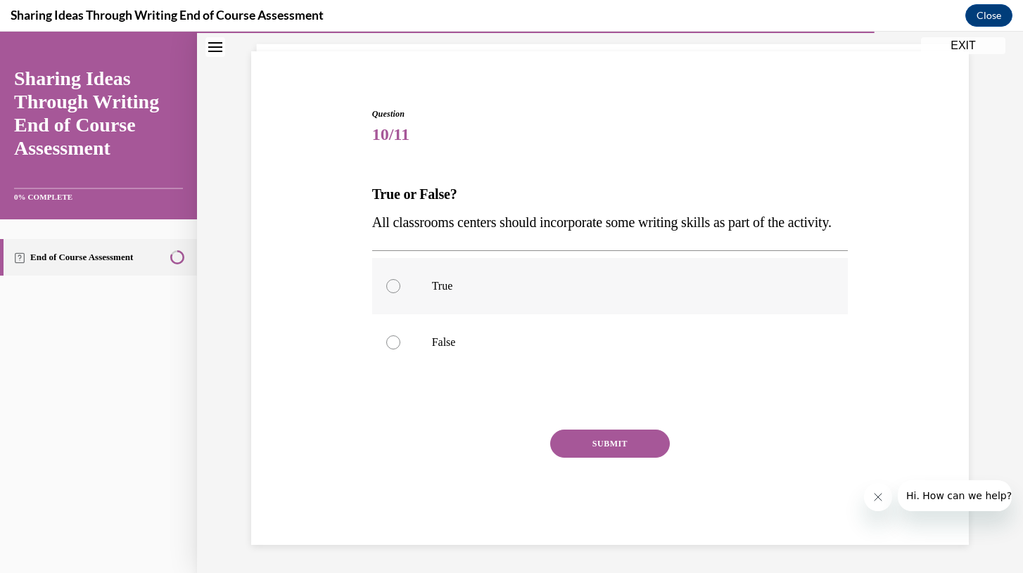
click at [483, 293] on label "True" at bounding box center [610, 286] width 476 height 56
click at [400, 293] on input "True" at bounding box center [393, 286] width 14 height 14
radio input "true"
click at [586, 447] on button "SUBMIT" at bounding box center [610, 444] width 120 height 28
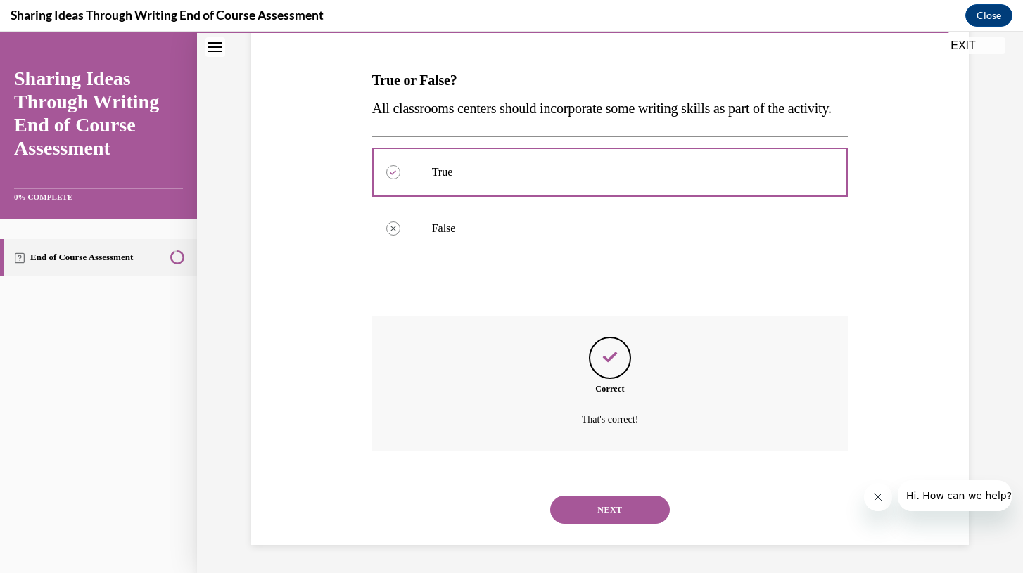
click at [606, 499] on button "NEXT" at bounding box center [610, 510] width 120 height 28
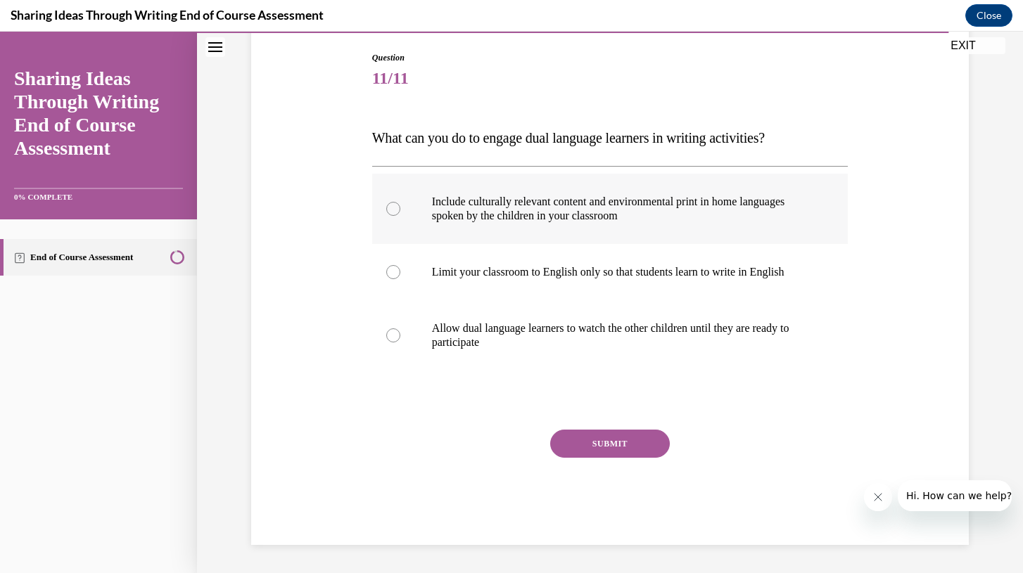
click at [646, 195] on p "Include culturally relevant content and environmental print in home languages s…" at bounding box center [622, 209] width 381 height 28
click at [400, 202] on input "Include culturally relevant content and environmental print in home languages s…" at bounding box center [393, 209] width 14 height 14
radio input "true"
click at [637, 446] on button "SUBMIT" at bounding box center [610, 444] width 120 height 28
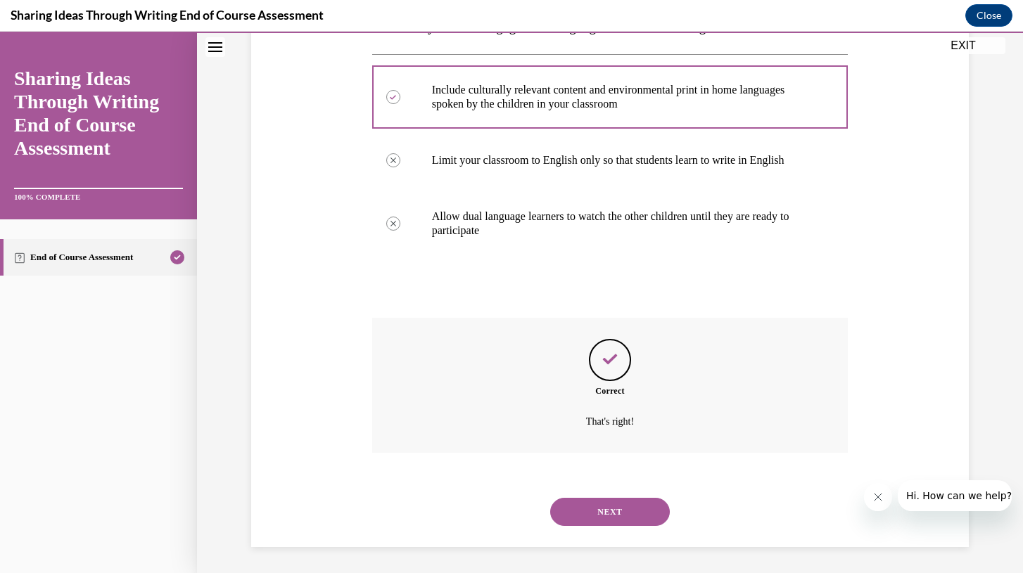
scroll to position [258, 0]
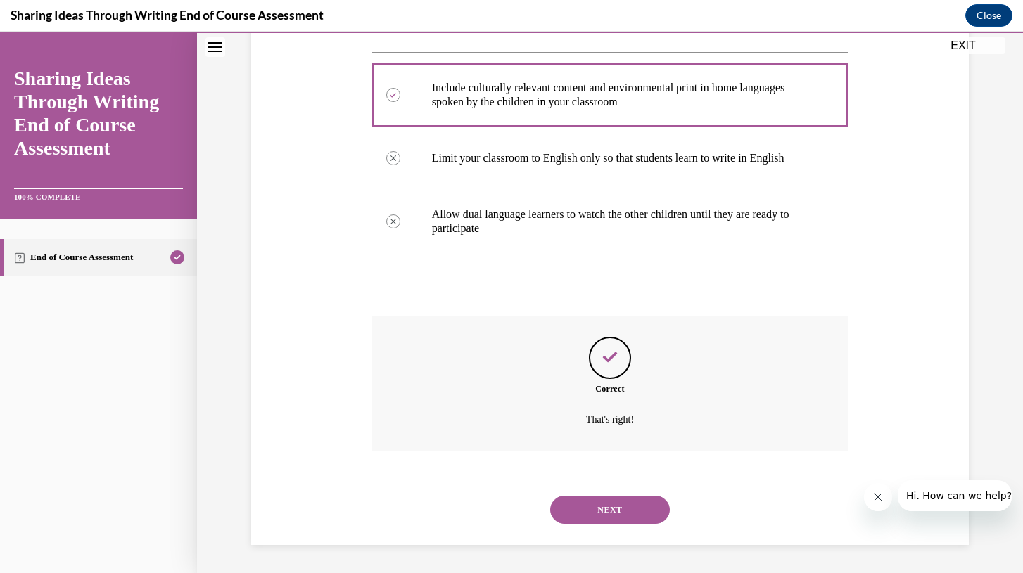
click at [616, 514] on button "NEXT" at bounding box center [610, 510] width 120 height 28
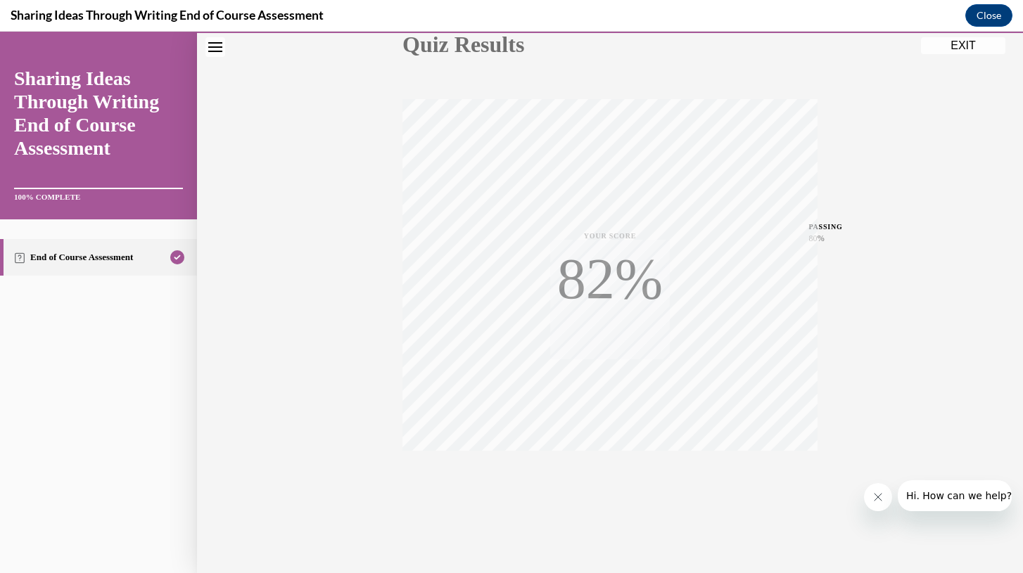
scroll to position [179, 0]
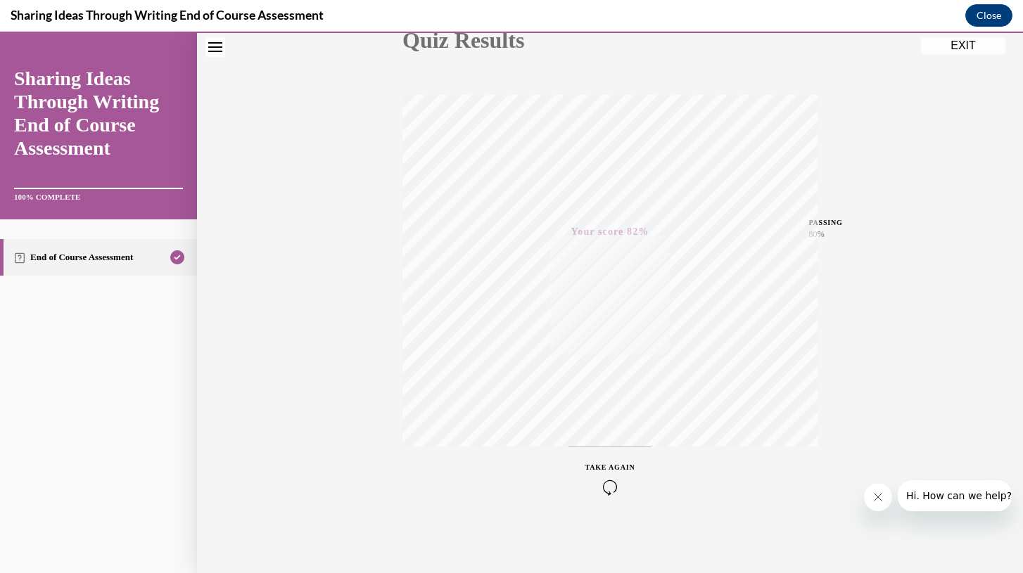
click at [977, 49] on button "EXIT" at bounding box center [963, 45] width 84 height 17
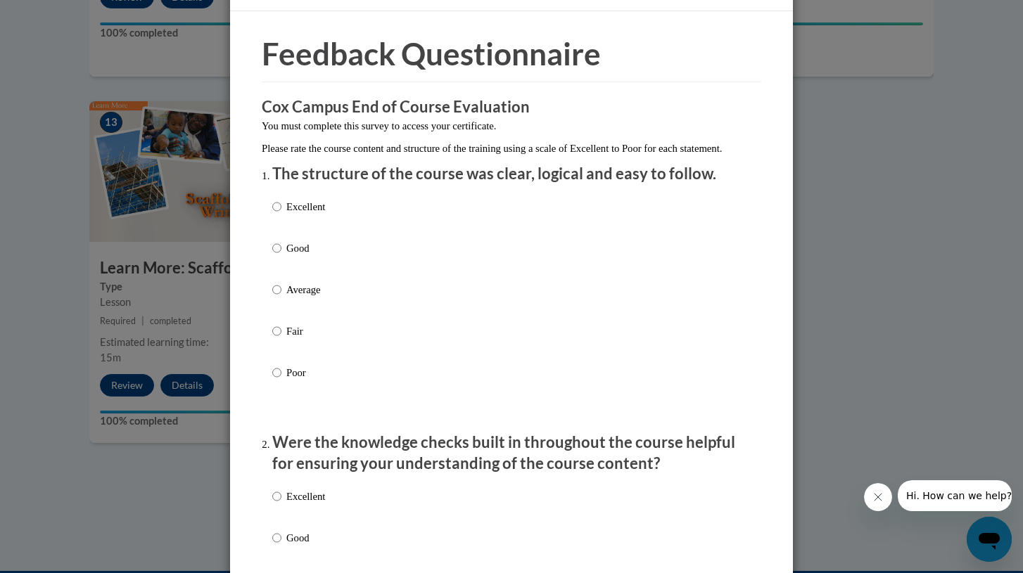
scroll to position [43, 0]
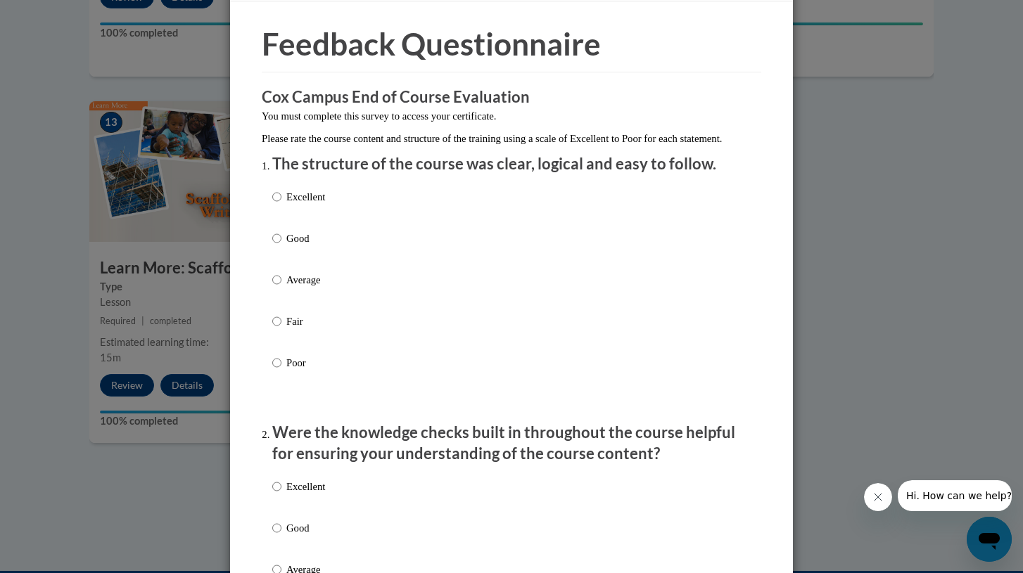
click at [321, 205] on p "Excellent" at bounding box center [305, 196] width 39 height 15
click at [281, 205] on input "Excellent" at bounding box center [276, 196] width 9 height 15
radio input "true"
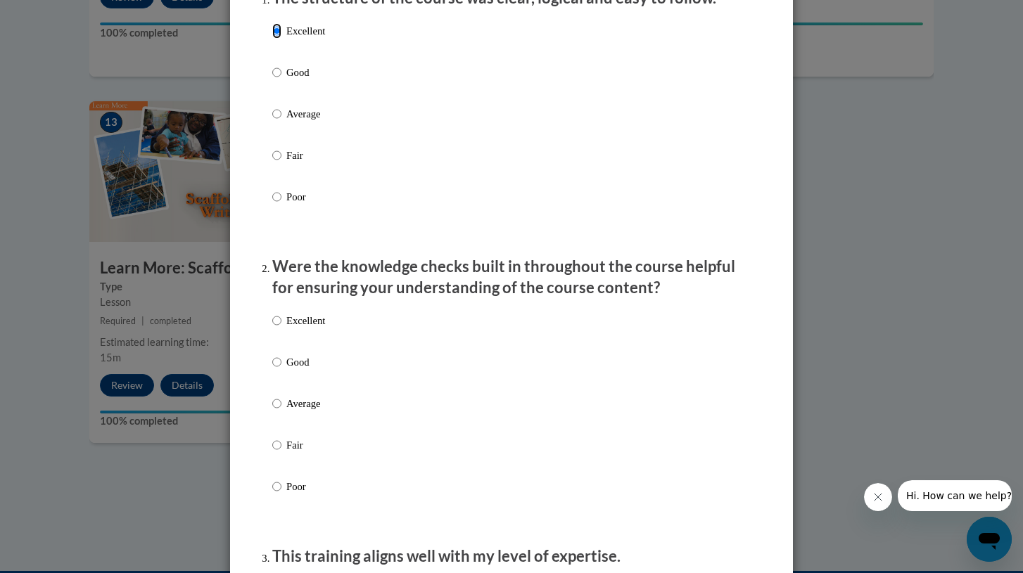
scroll to position [211, 0]
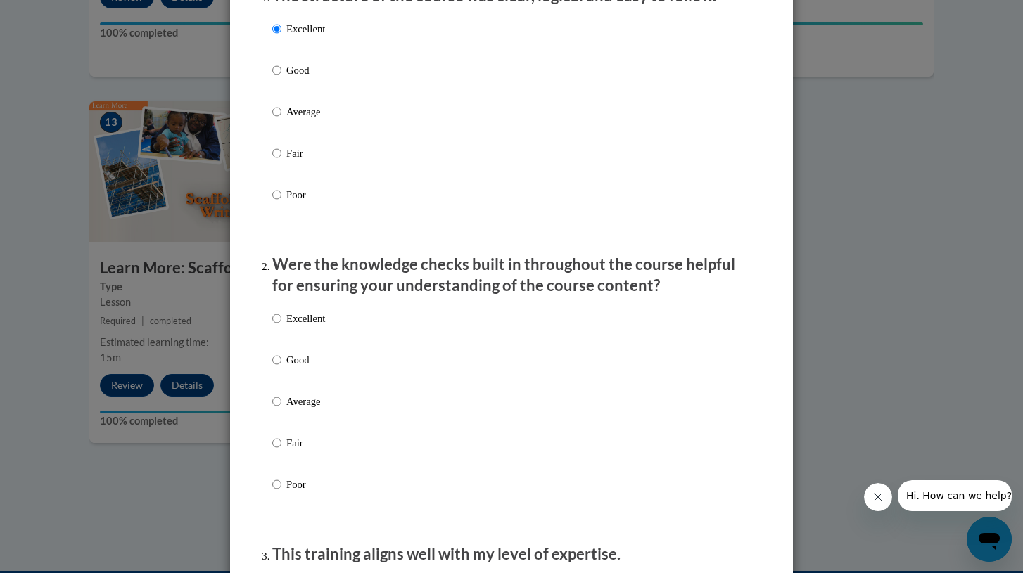
click at [298, 324] on div "Excellent Good Average Fair Poor" at bounding box center [298, 413] width 53 height 218
click at [298, 326] on p "Excellent" at bounding box center [305, 318] width 39 height 15
click at [281, 326] on input "Excellent" at bounding box center [276, 318] width 9 height 15
radio input "true"
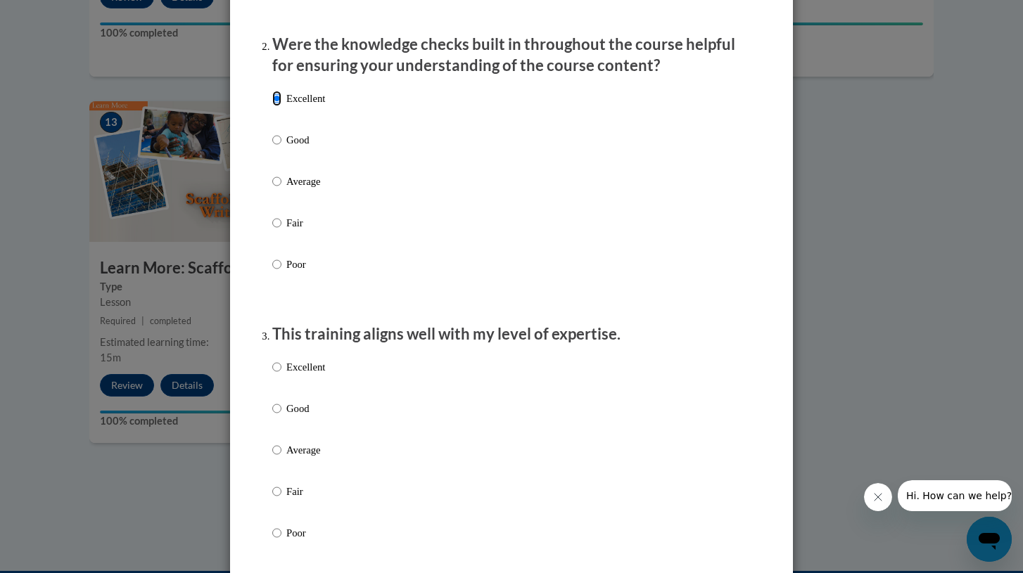
scroll to position [590, 0]
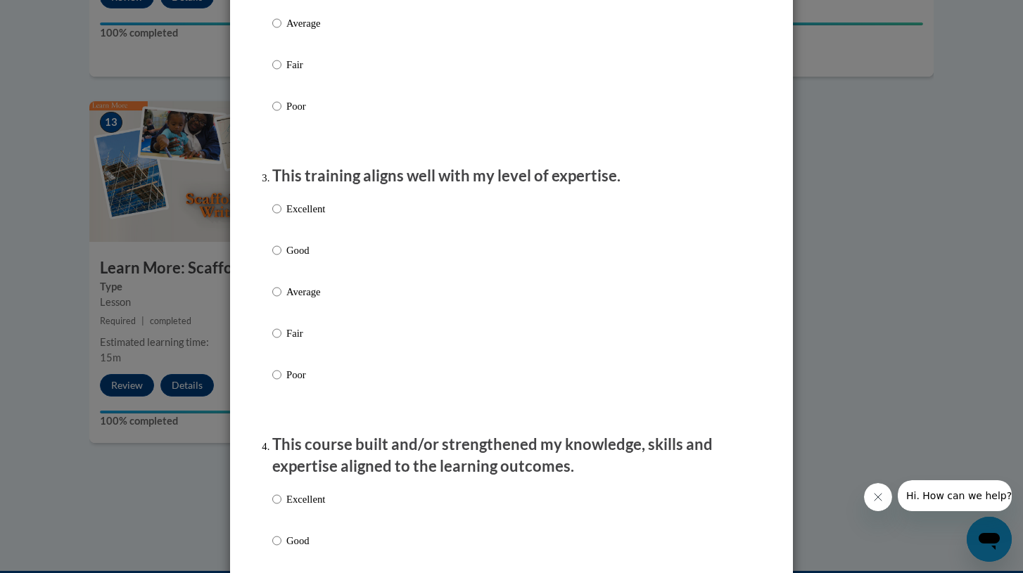
click at [287, 217] on p "Excellent" at bounding box center [305, 208] width 39 height 15
click at [281, 217] on input "Excellent" at bounding box center [276, 208] width 9 height 15
radio input "true"
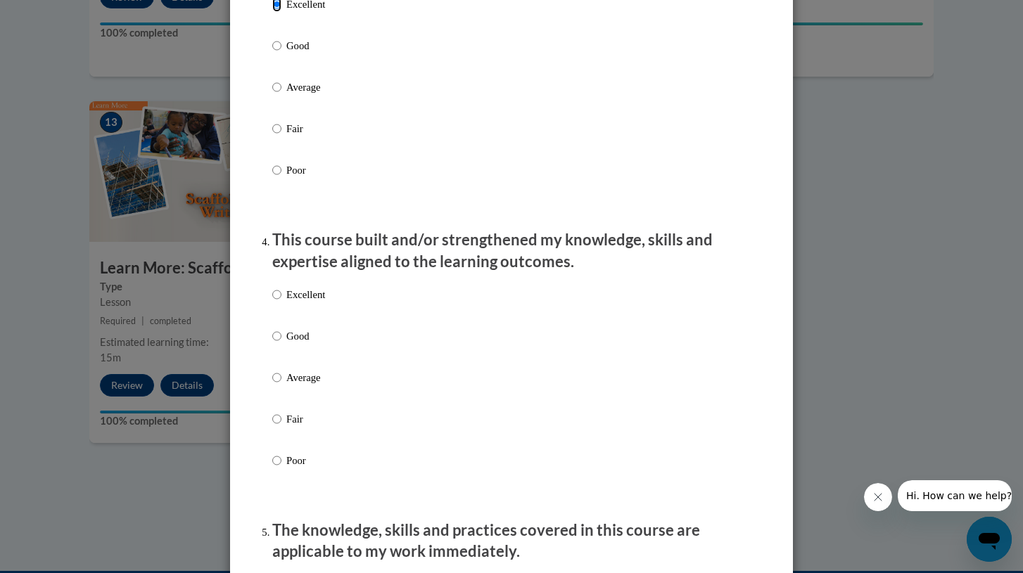
scroll to position [902, 0]
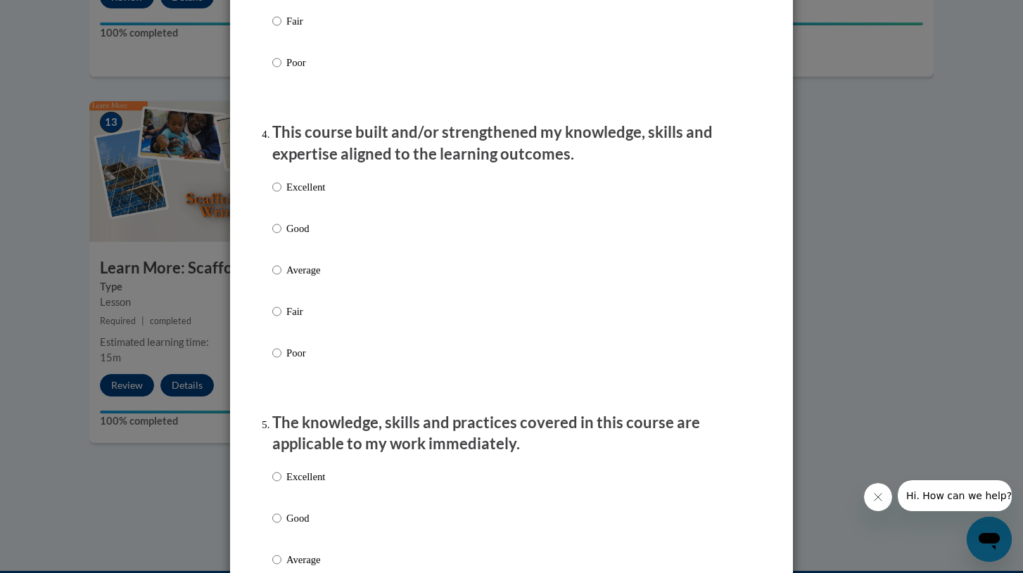
click at [307, 195] on p "Excellent" at bounding box center [305, 186] width 39 height 15
click at [281, 195] on input "Excellent" at bounding box center [276, 186] width 9 height 15
radio input "true"
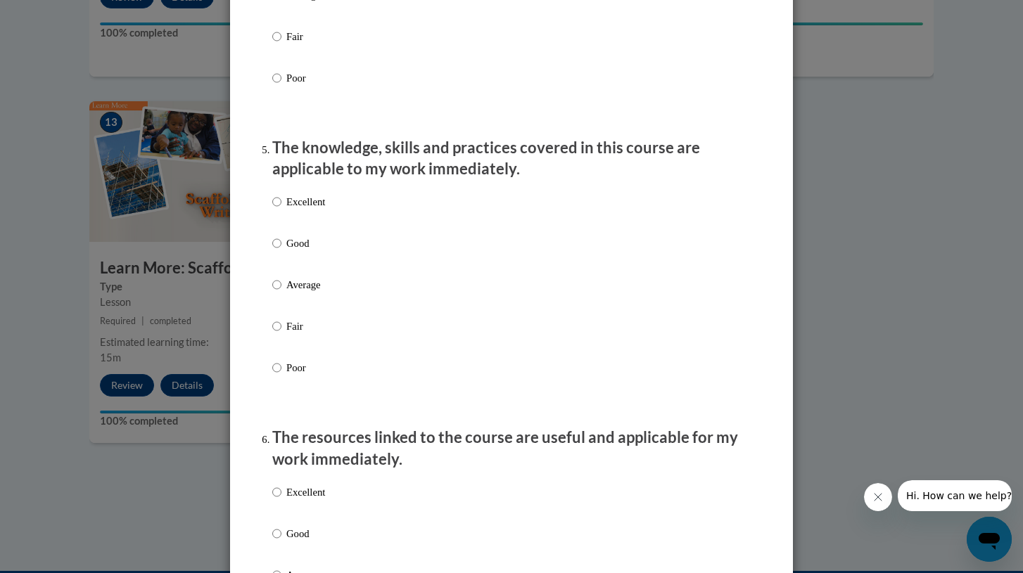
click at [310, 210] on p "Excellent" at bounding box center [305, 201] width 39 height 15
click at [281, 210] on input "Excellent" at bounding box center [276, 201] width 9 height 15
radio input "true"
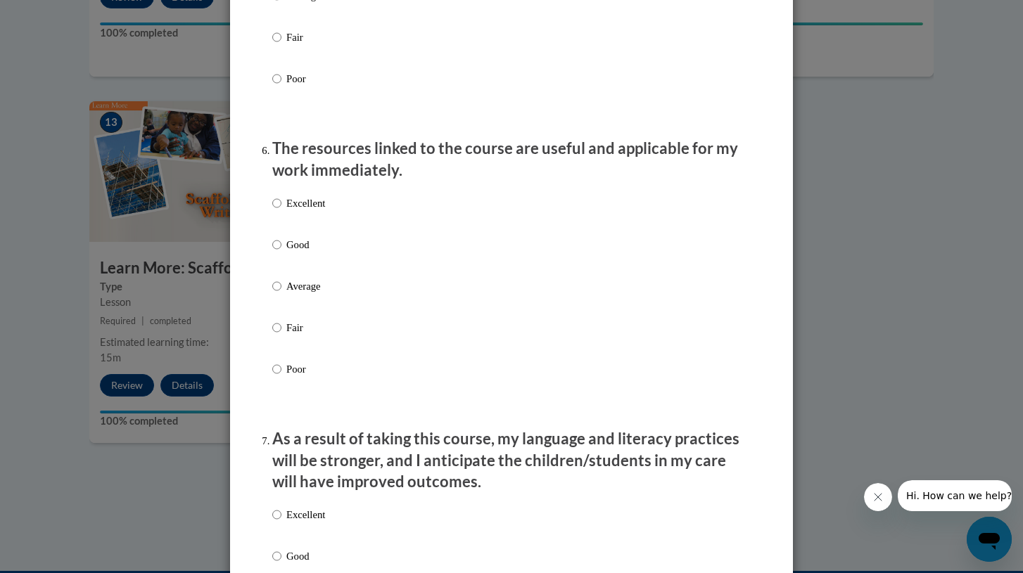
scroll to position [1573, 0]
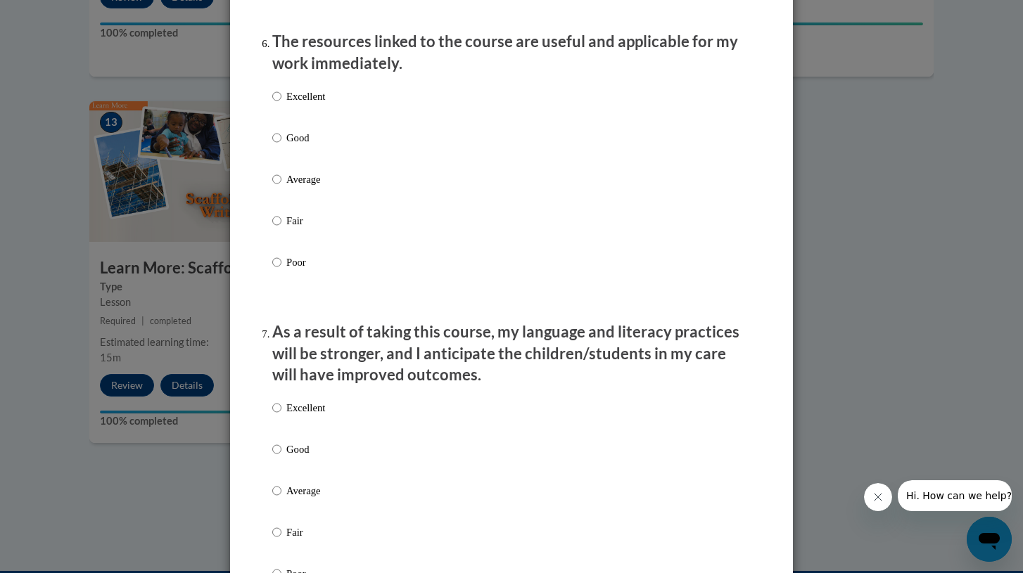
click at [294, 103] on p "Excellent" at bounding box center [305, 96] width 39 height 15
click at [281, 103] on input "Excellent" at bounding box center [276, 96] width 9 height 15
radio input "true"
click at [307, 414] on p "Excellent" at bounding box center [305, 407] width 39 height 15
click at [281, 414] on input "Excellent" at bounding box center [276, 407] width 9 height 15
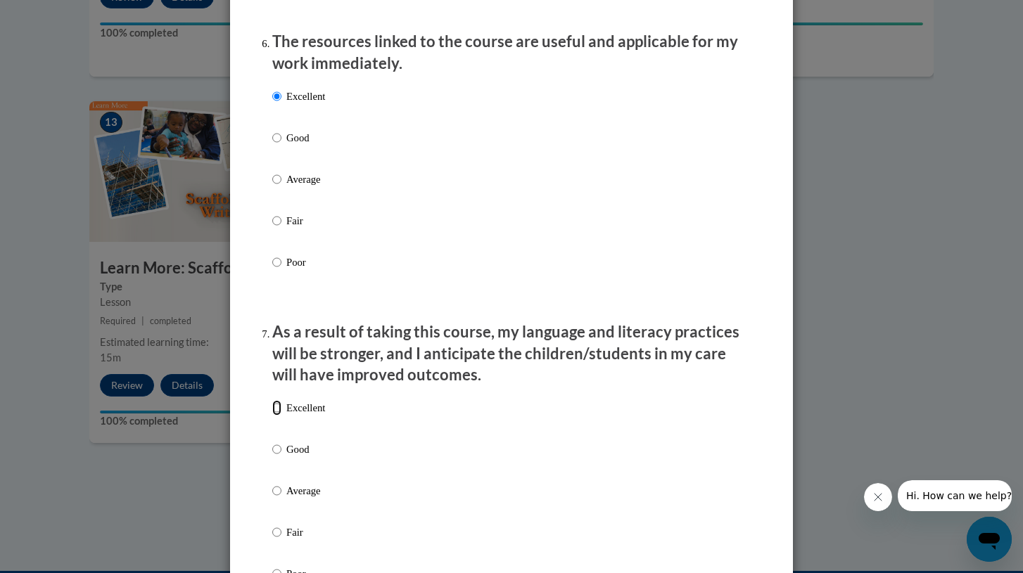
radio input "true"
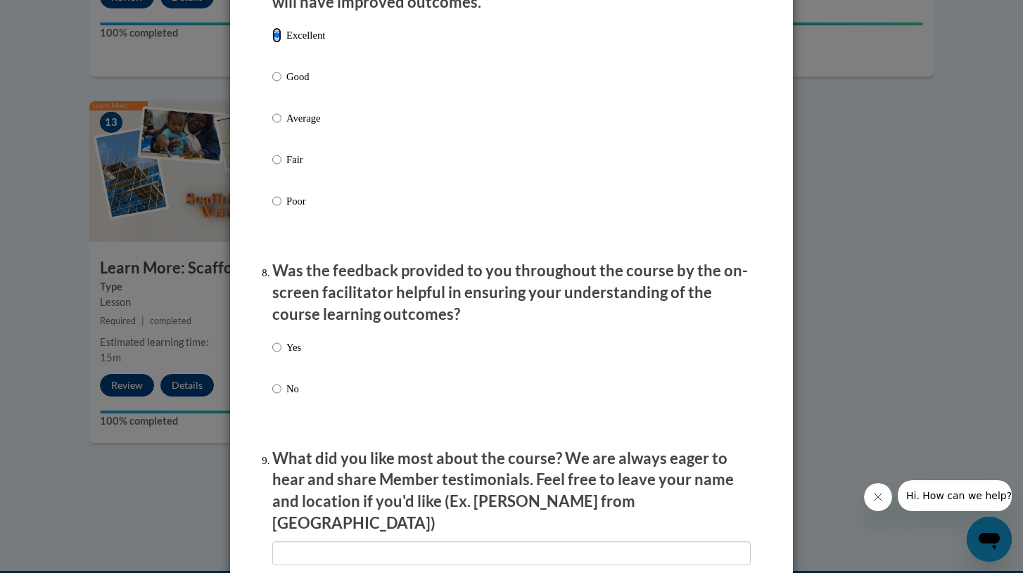
scroll to position [2021, 0]
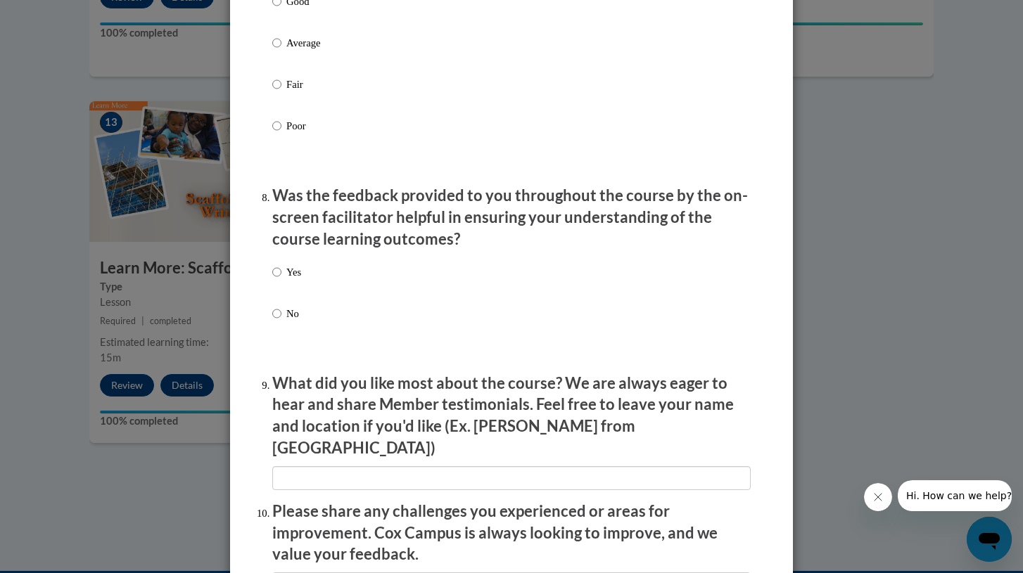
click at [287, 280] on p "Yes" at bounding box center [293, 272] width 15 height 15
click at [281, 280] on input "Yes" at bounding box center [276, 272] width 9 height 15
radio input "true"
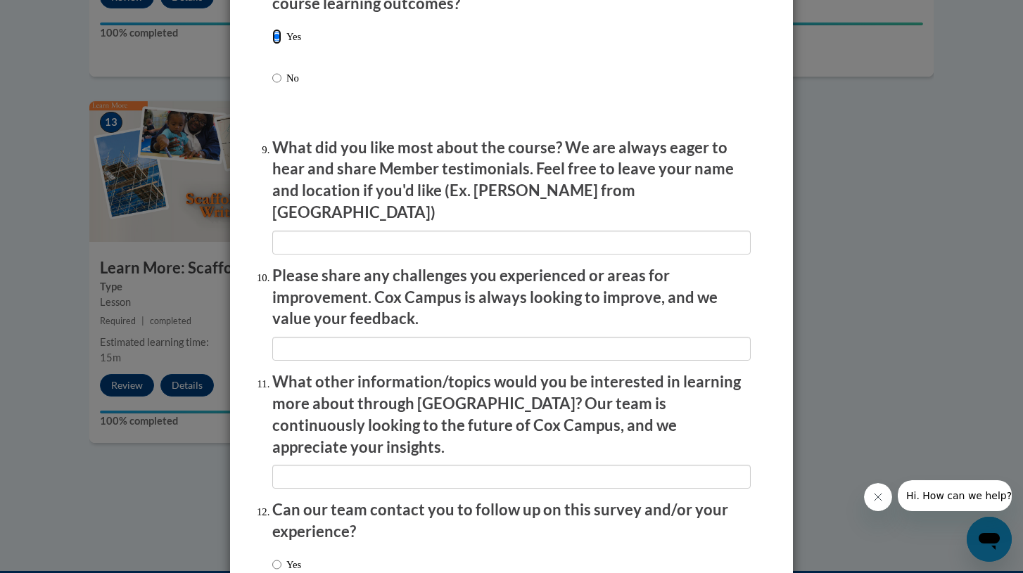
scroll to position [2353, 0]
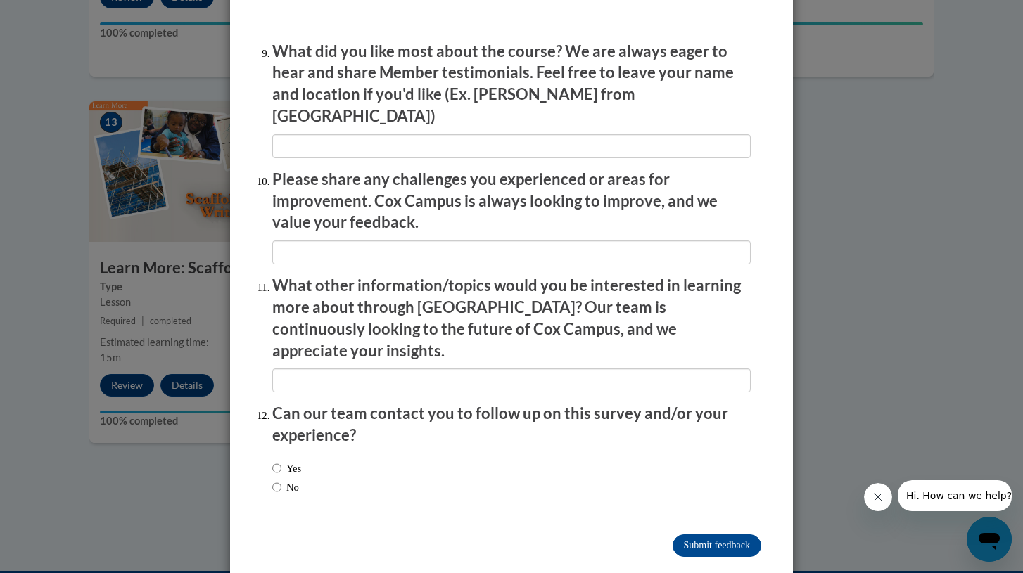
click at [709, 535] on input "Submit feedback" at bounding box center [717, 546] width 89 height 23
